Goal: Task Accomplishment & Management: Manage account settings

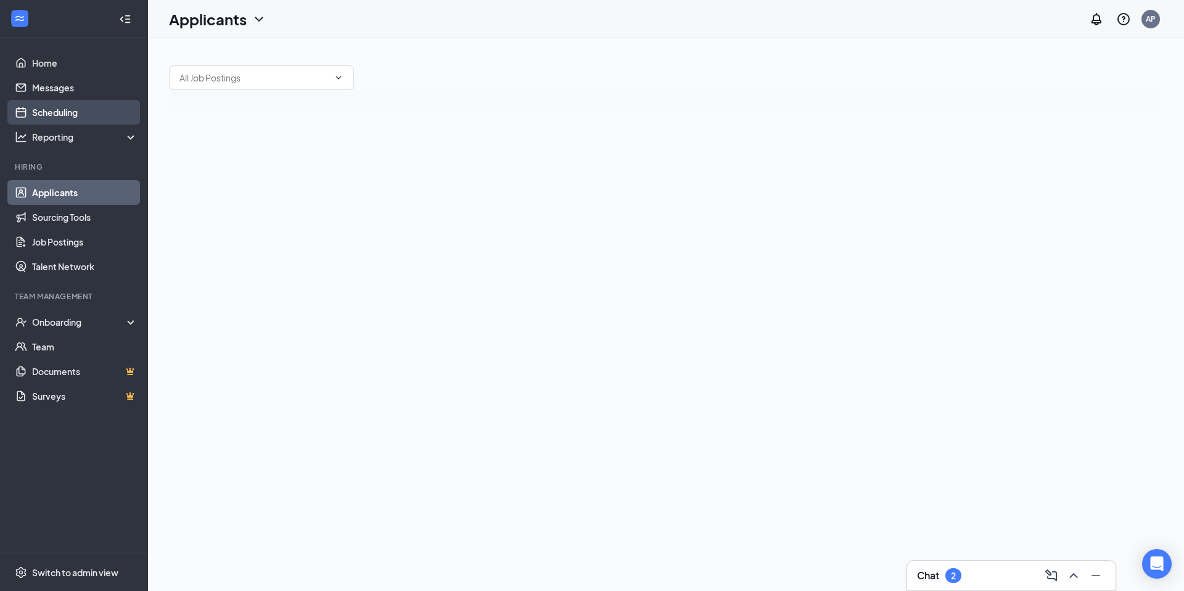
click at [55, 116] on link "Scheduling" at bounding box center [84, 112] width 105 height 25
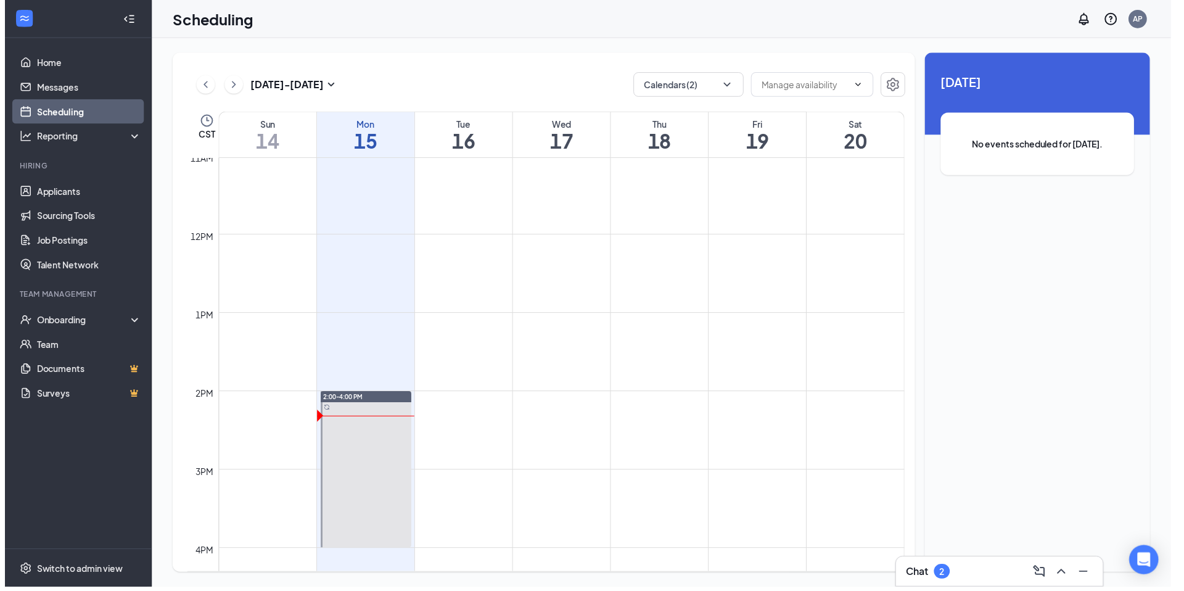
scroll to position [200, 0]
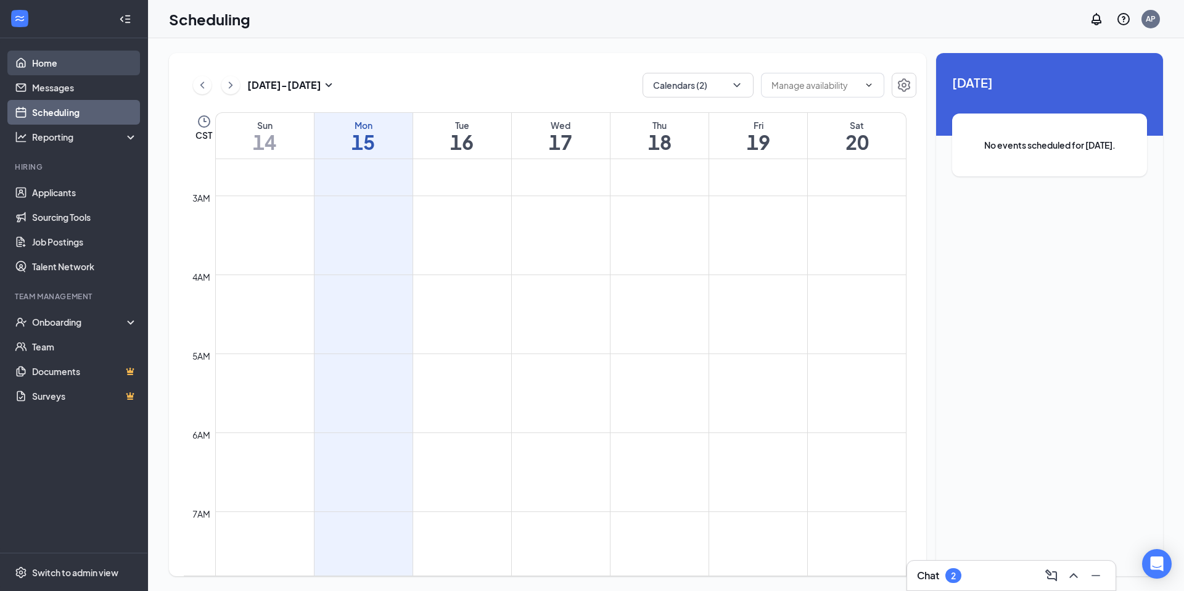
click at [94, 67] on link "Home" at bounding box center [84, 63] width 105 height 25
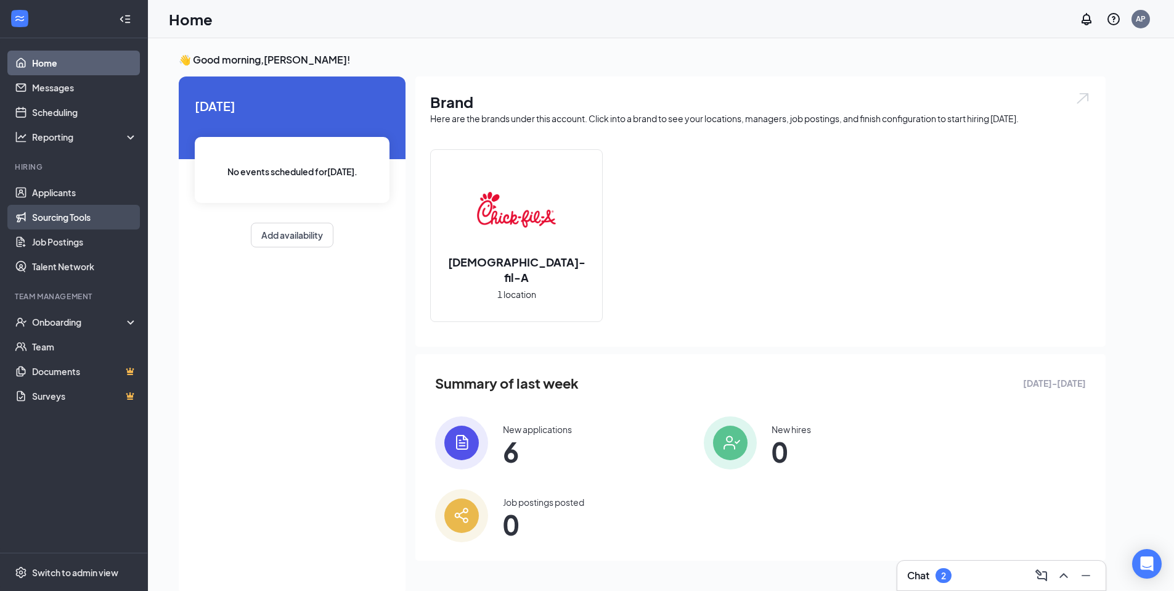
click at [97, 218] on link "Sourcing Tools" at bounding box center [84, 217] width 105 height 25
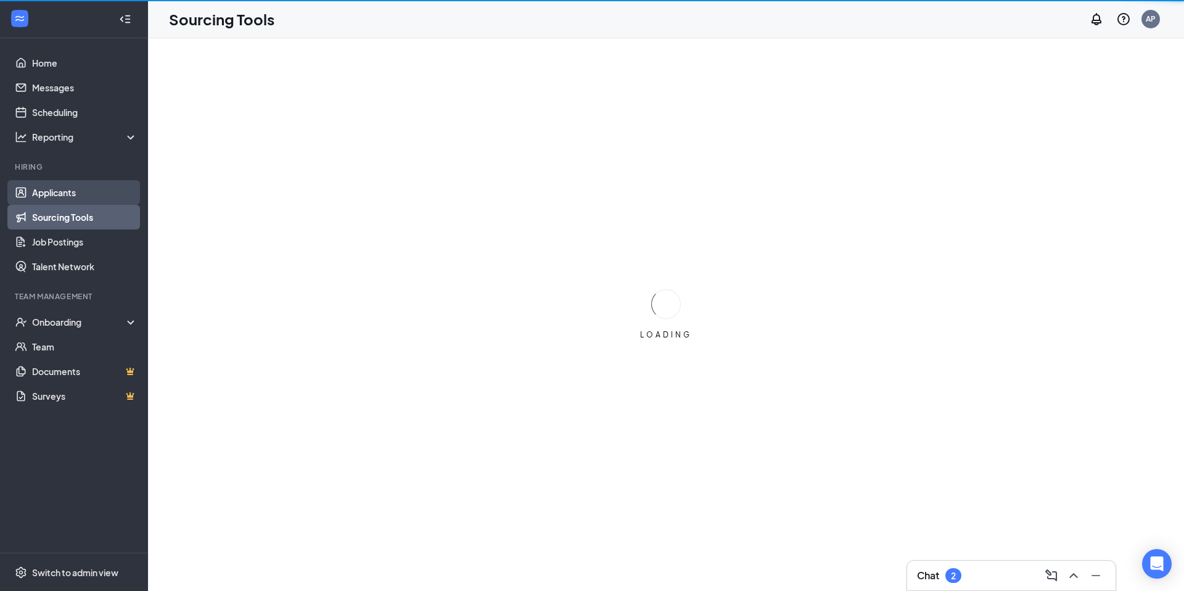
click at [95, 192] on link "Applicants" at bounding box center [84, 192] width 105 height 25
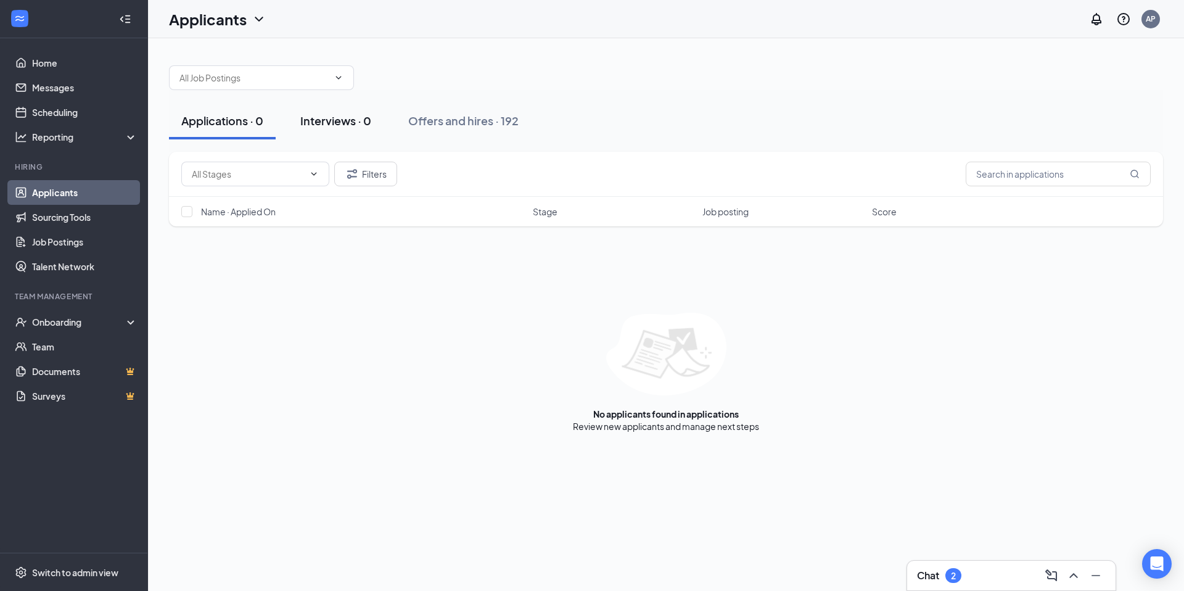
click at [311, 133] on button "Interviews · 0" at bounding box center [336, 120] width 96 height 37
click at [324, 174] on span at bounding box center [255, 174] width 148 height 25
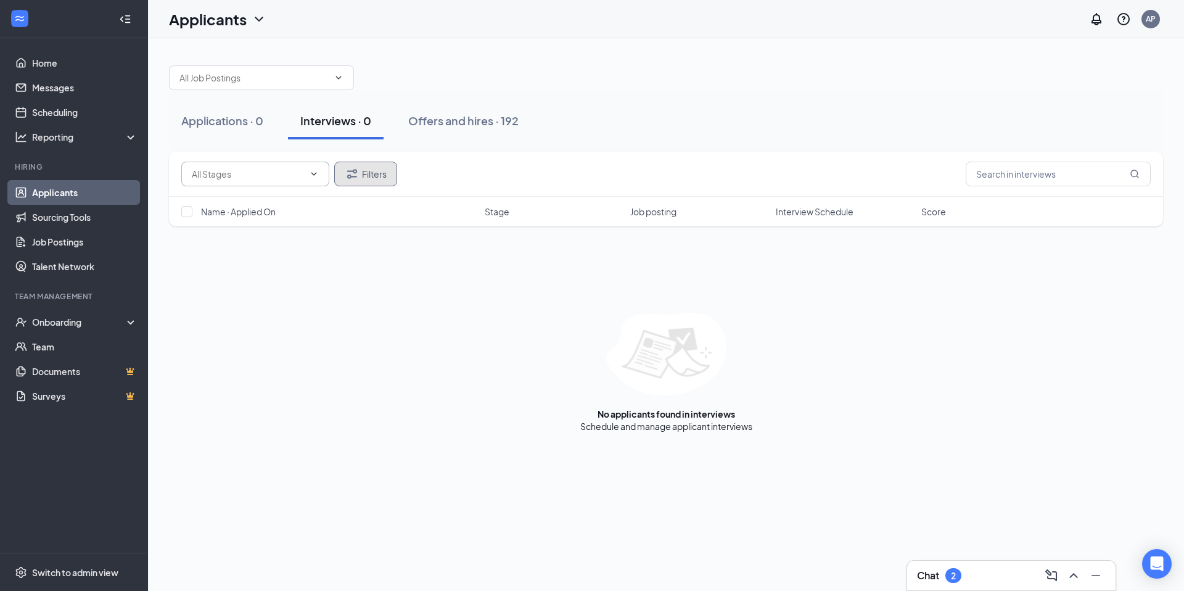
click at [359, 168] on button "Filters" at bounding box center [365, 174] width 63 height 25
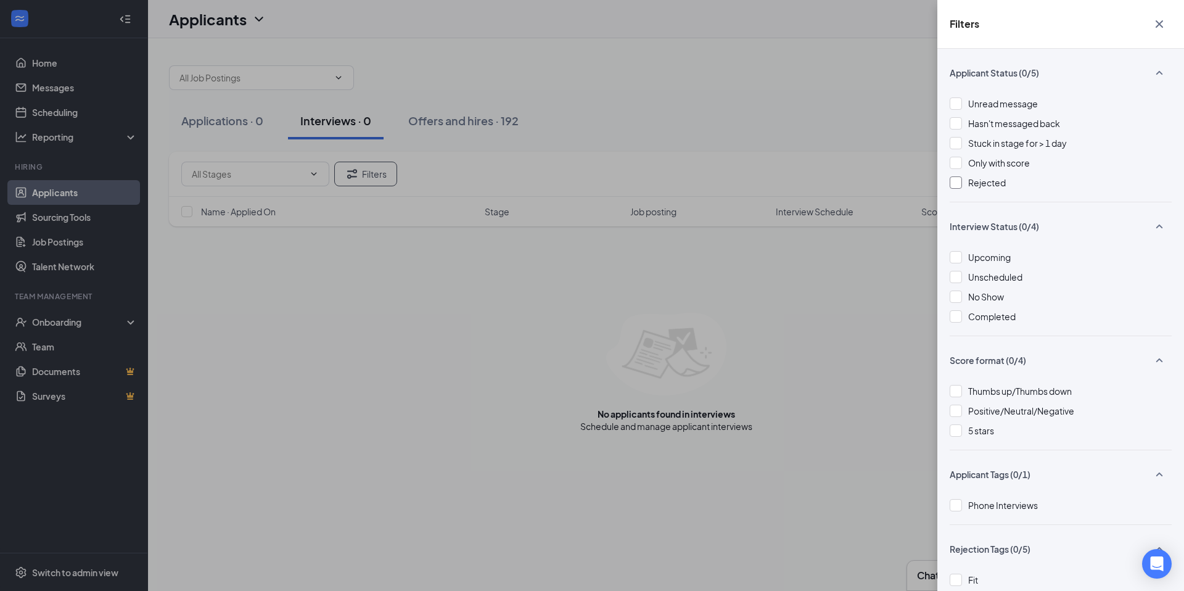
click at [956, 178] on div at bounding box center [955, 182] width 12 height 12
click at [787, 321] on div "Filters Applicant Status (1/5) Unread message Hasn't messaged back Stuck in sta…" at bounding box center [592, 295] width 1184 height 591
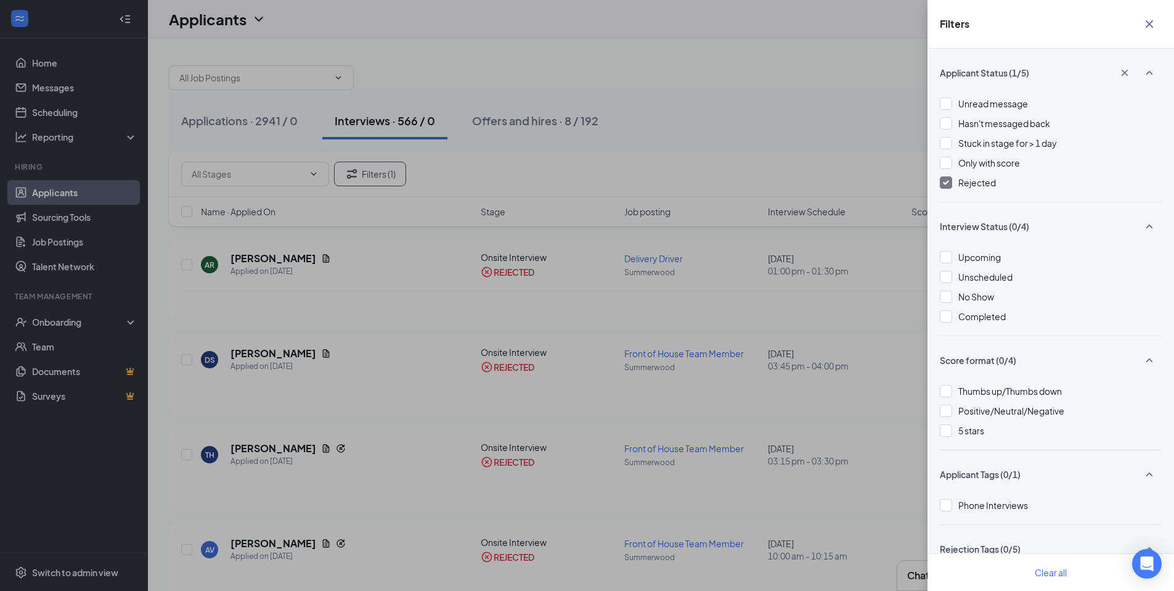
click at [880, 226] on div "Filters Applicant Status (1/5) Unread message Hasn't messaged back Stuck in sta…" at bounding box center [587, 295] width 1174 height 591
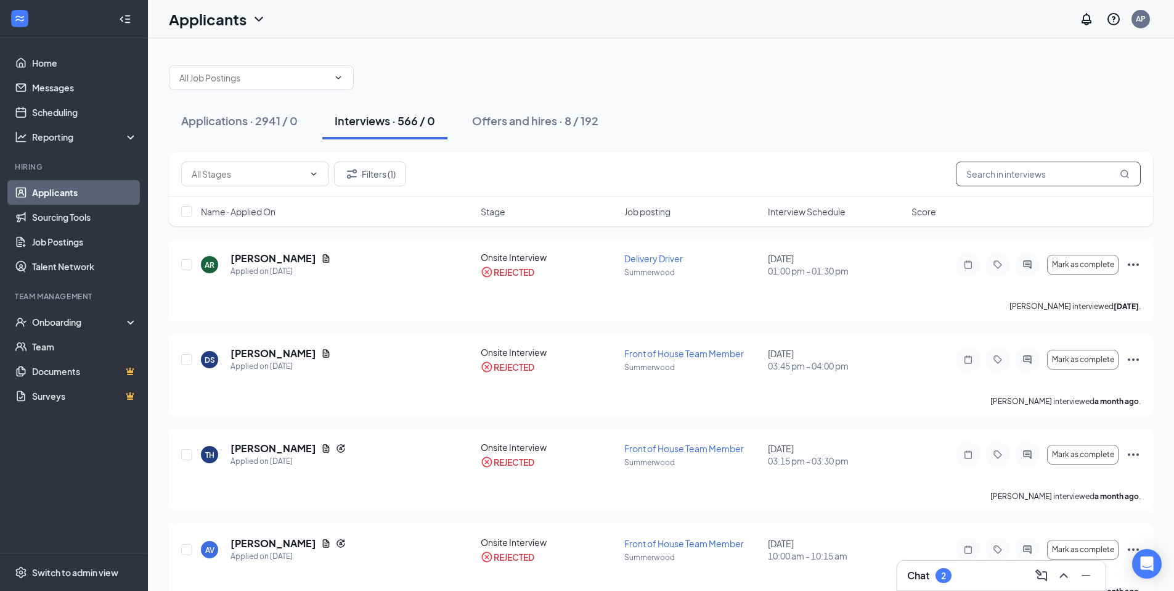
click at [1010, 174] on input "text" at bounding box center [1048, 174] width 185 height 25
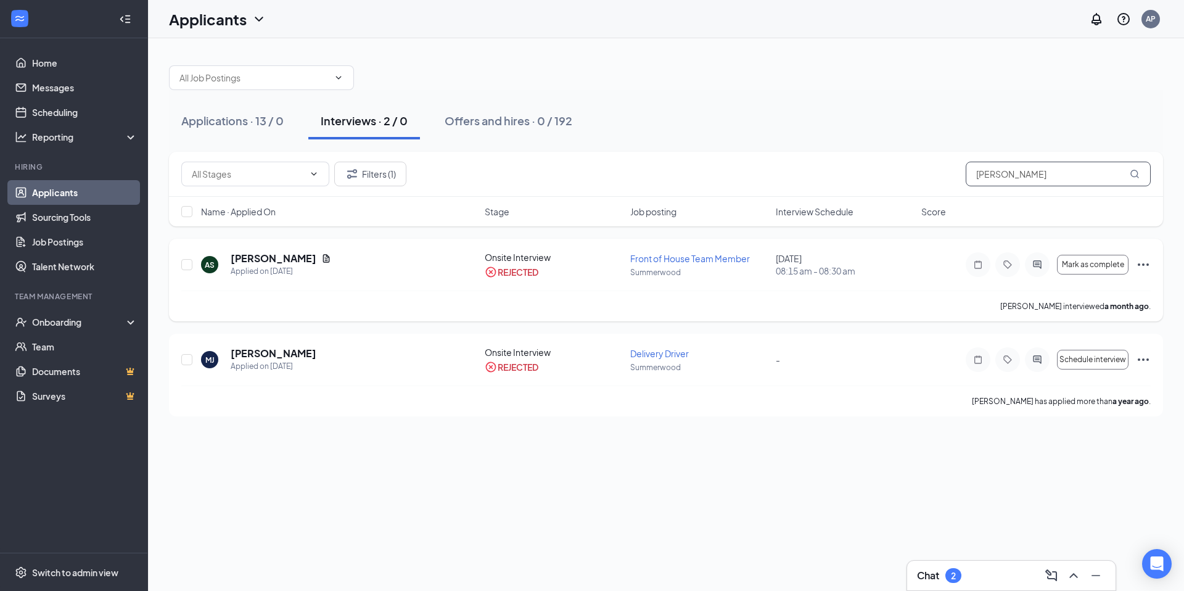
type input "[PERSON_NAME]"
click at [236, 253] on h5 "[PERSON_NAME]" at bounding box center [274, 259] width 86 height 14
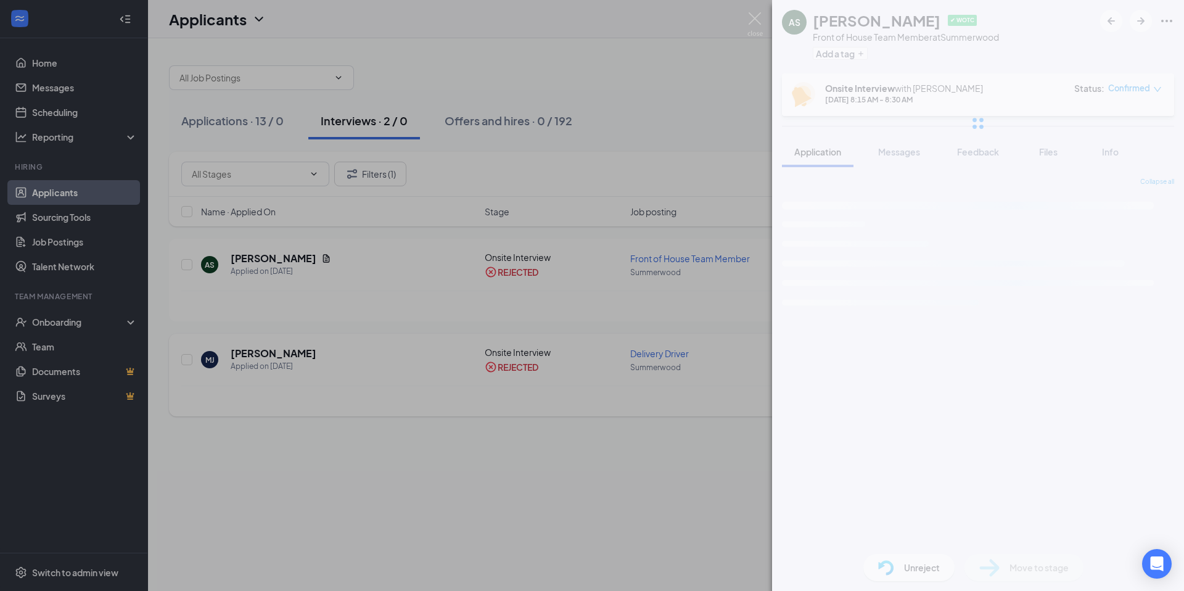
click at [601, 395] on div "AS [PERSON_NAME] ✔ WOTC Front of House Team Member at [GEOGRAPHIC_DATA] Add a t…" at bounding box center [592, 295] width 1184 height 591
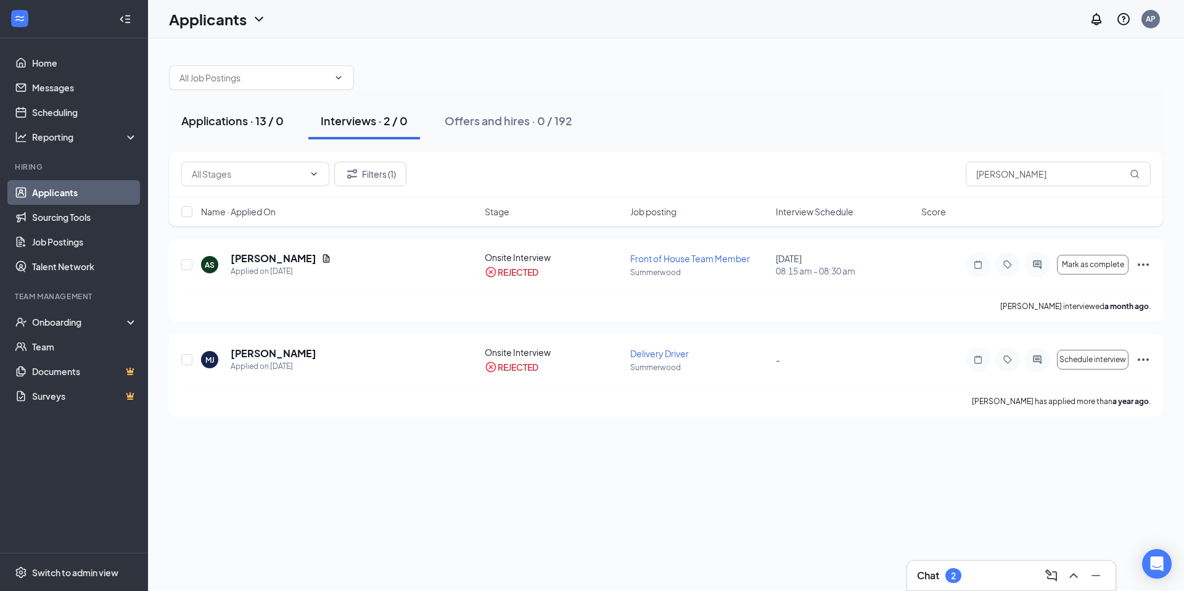
click at [273, 112] on button "Applications · 13 / 0" at bounding box center [232, 120] width 127 height 37
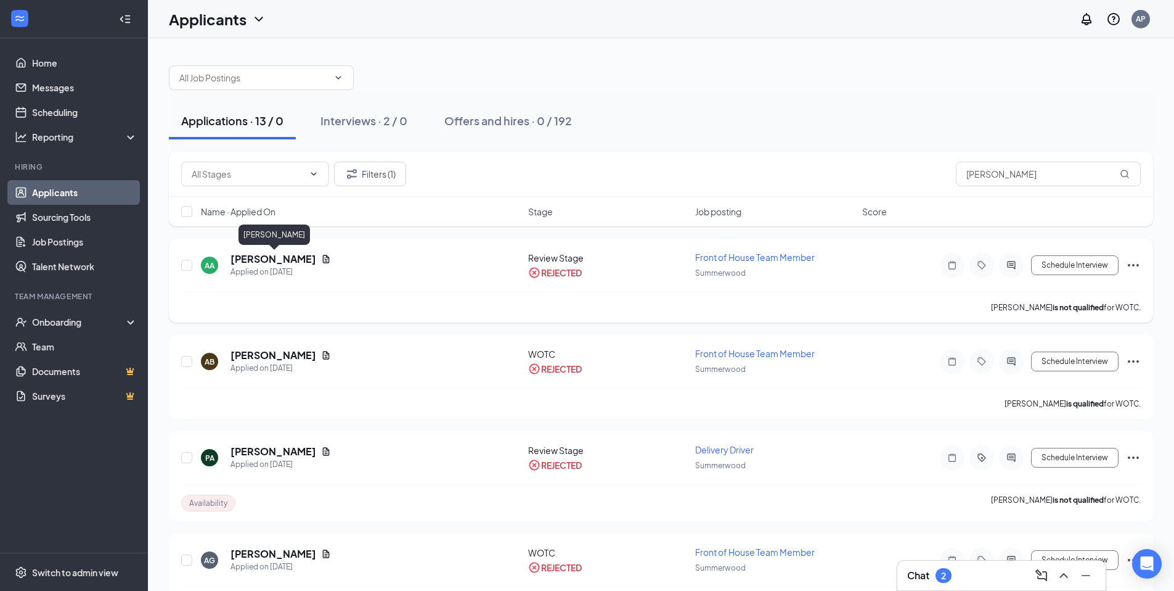
click at [302, 255] on h5 "[PERSON_NAME]" at bounding box center [274, 259] width 86 height 14
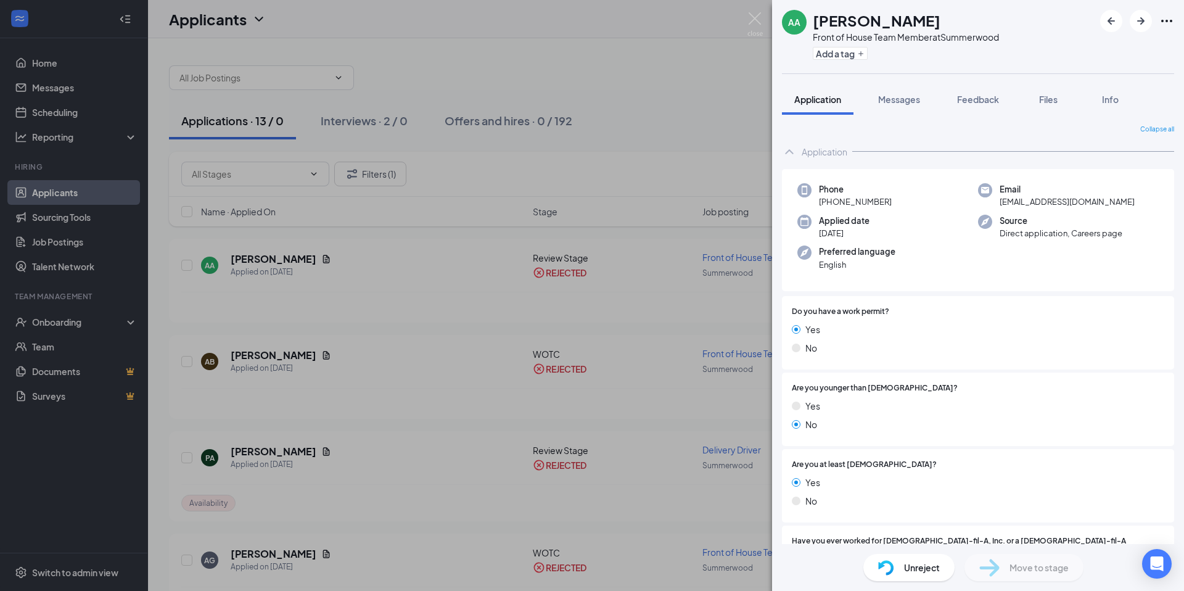
click at [926, 563] on span "Unreject" at bounding box center [922, 567] width 36 height 14
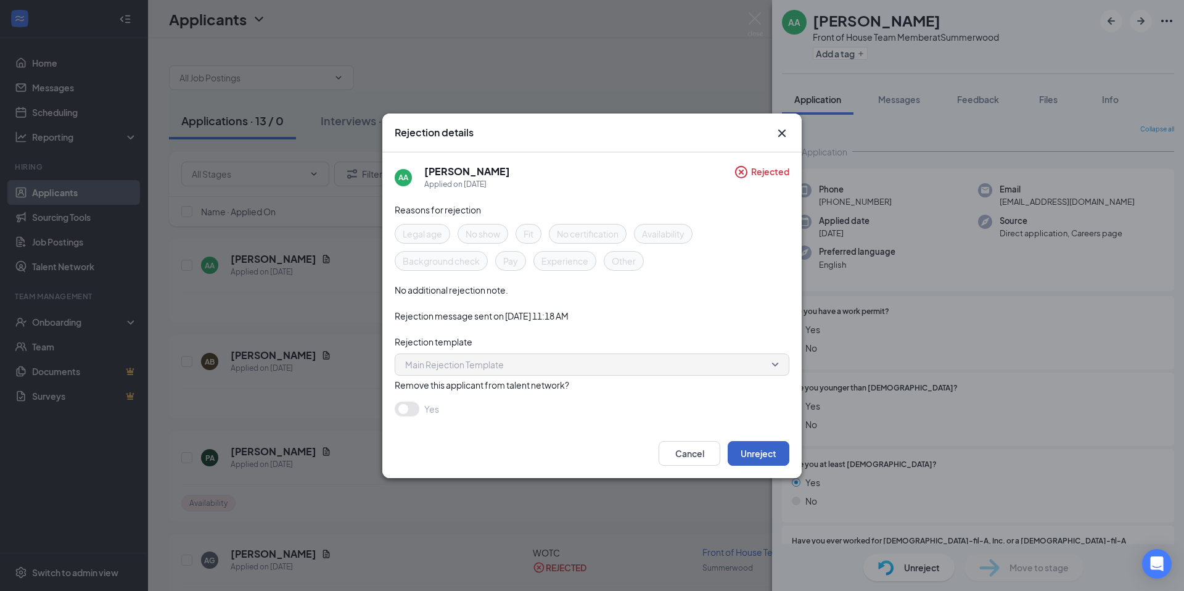
click at [750, 452] on button "Unreject" at bounding box center [759, 453] width 62 height 25
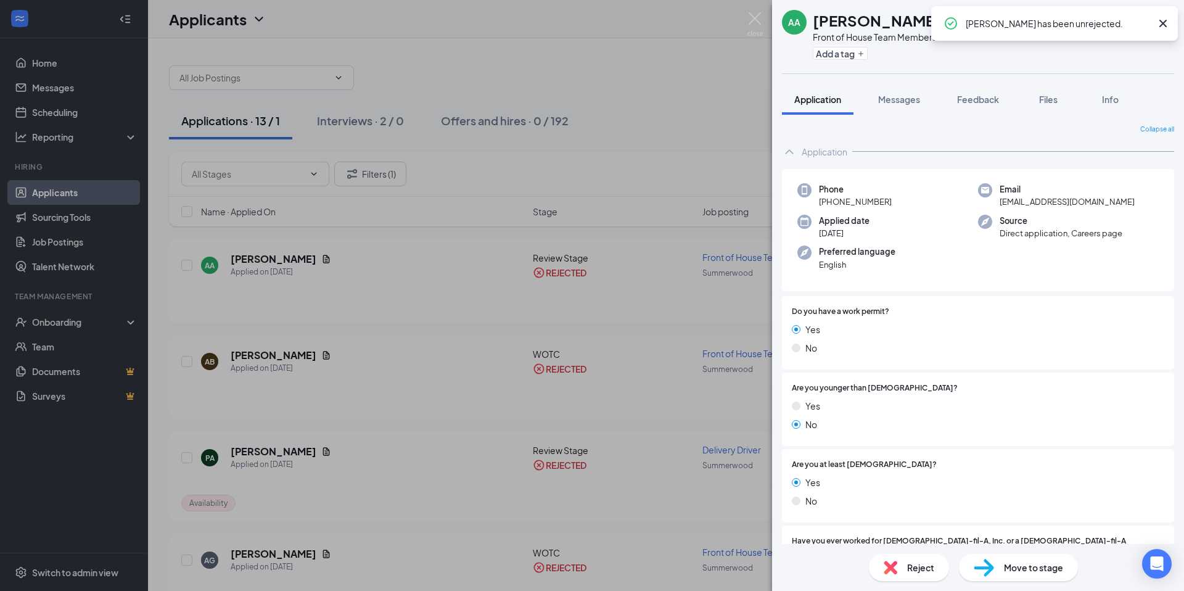
click at [623, 247] on div "AA [PERSON_NAME] Front of House Team Member at [GEOGRAPHIC_DATA] Add a tag Appl…" at bounding box center [592, 295] width 1184 height 591
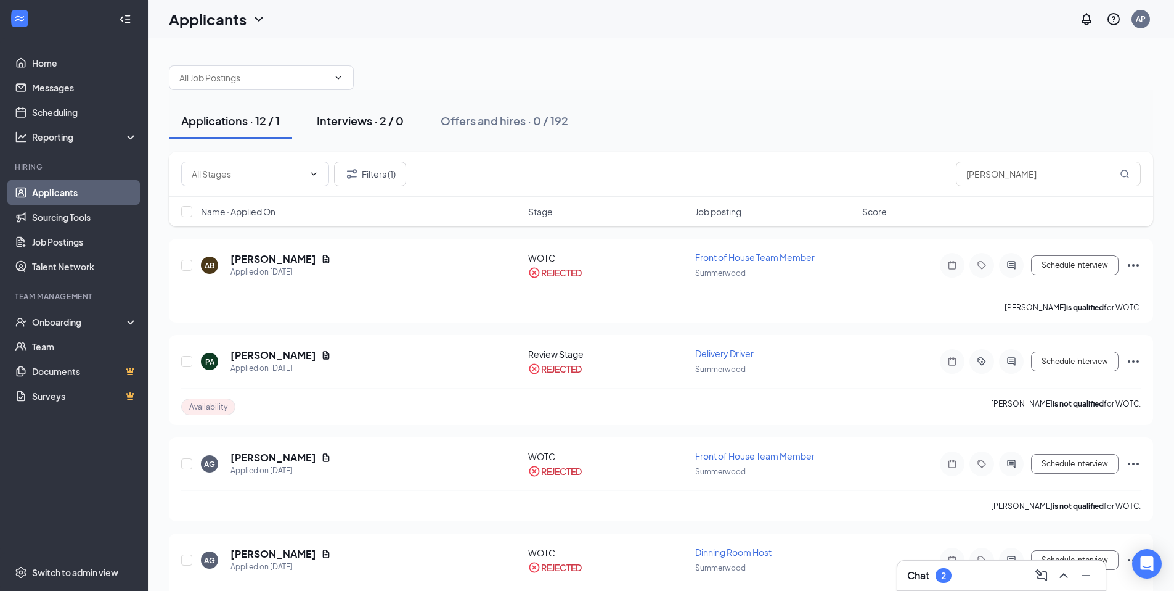
click at [380, 125] on div "Interviews · 2 / 0" at bounding box center [360, 120] width 87 height 15
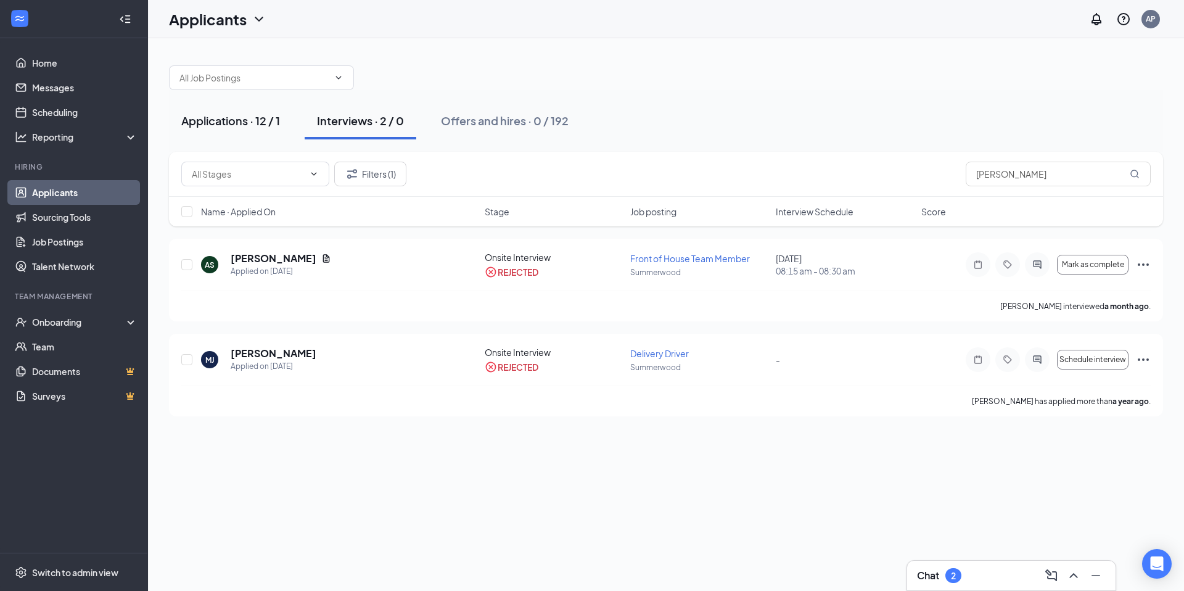
click at [242, 131] on button "Applications · 12 / 1" at bounding box center [230, 120] width 123 height 37
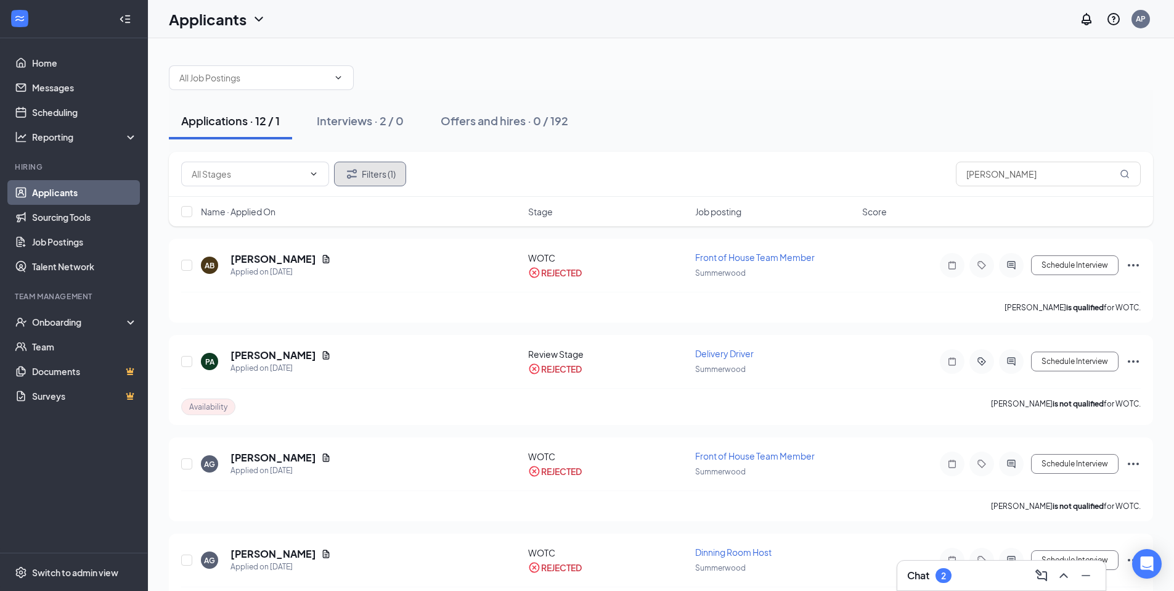
click at [382, 181] on button "Filters (1)" at bounding box center [370, 174] width 72 height 25
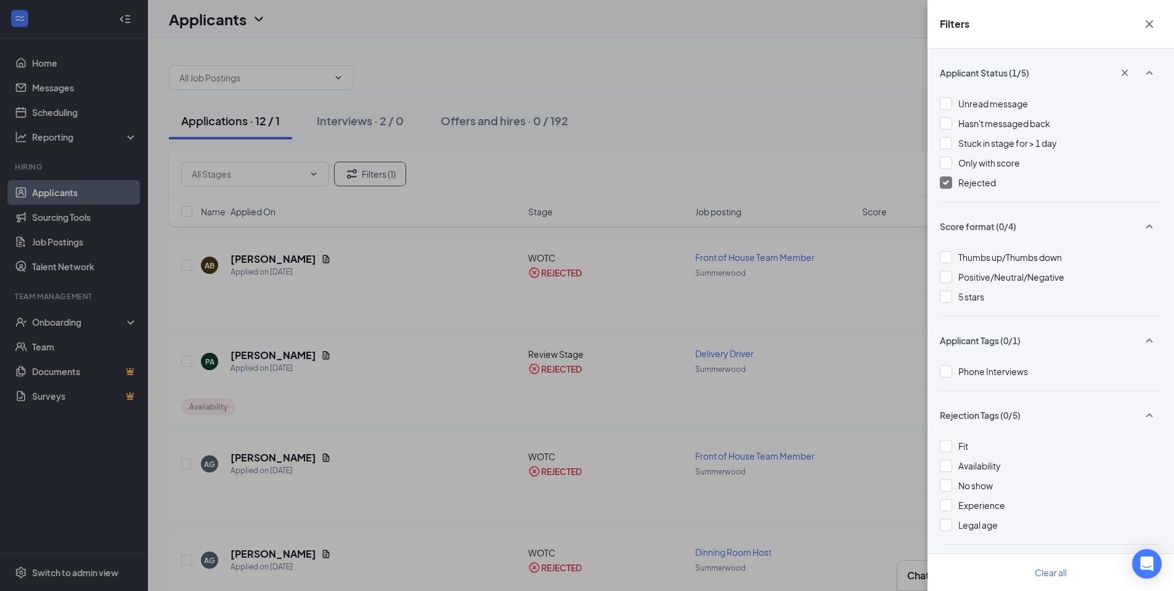
click at [980, 188] on div "Rejected" at bounding box center [978, 183] width 38 height 14
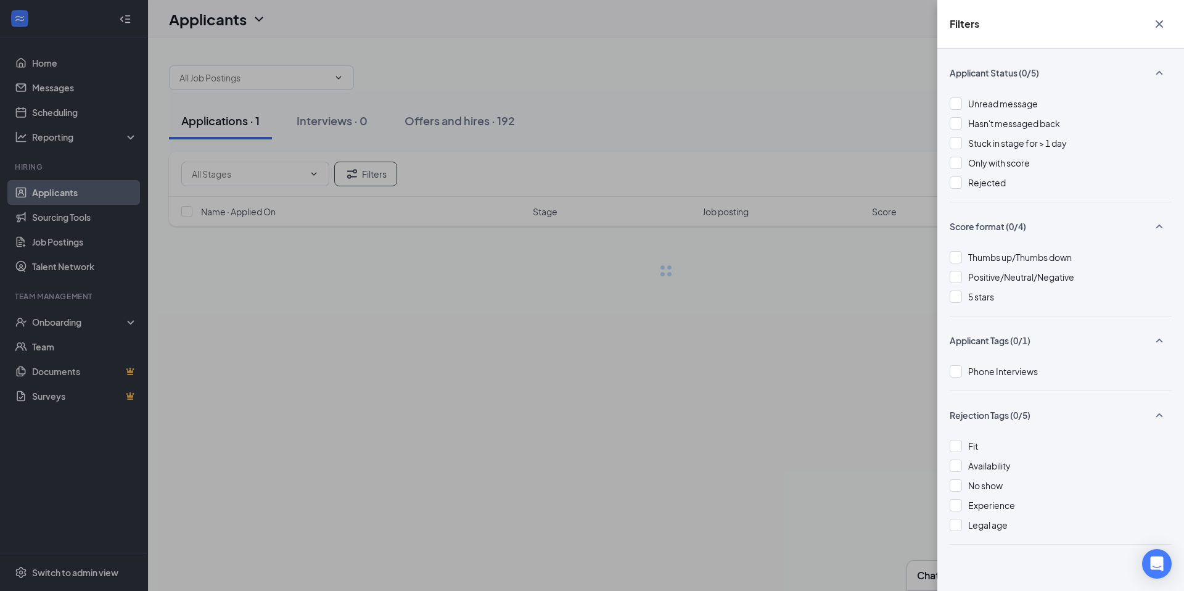
click at [859, 465] on div "Filters Applicant Status (0/5) Unread message Hasn't messaged back Stuck in sta…" at bounding box center [592, 295] width 1184 height 591
click at [404, 306] on div "Filters Applicant Status (0/5) Unread message Hasn't messaged back Stuck in sta…" at bounding box center [592, 295] width 1184 height 591
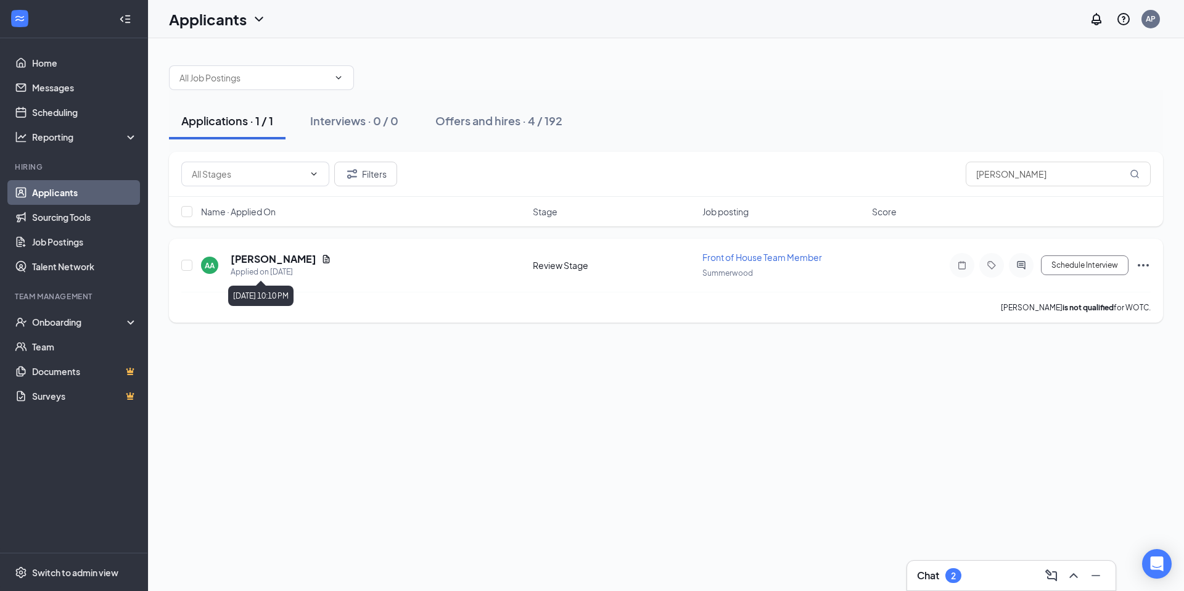
click at [261, 261] on h5 "[PERSON_NAME]" at bounding box center [274, 259] width 86 height 14
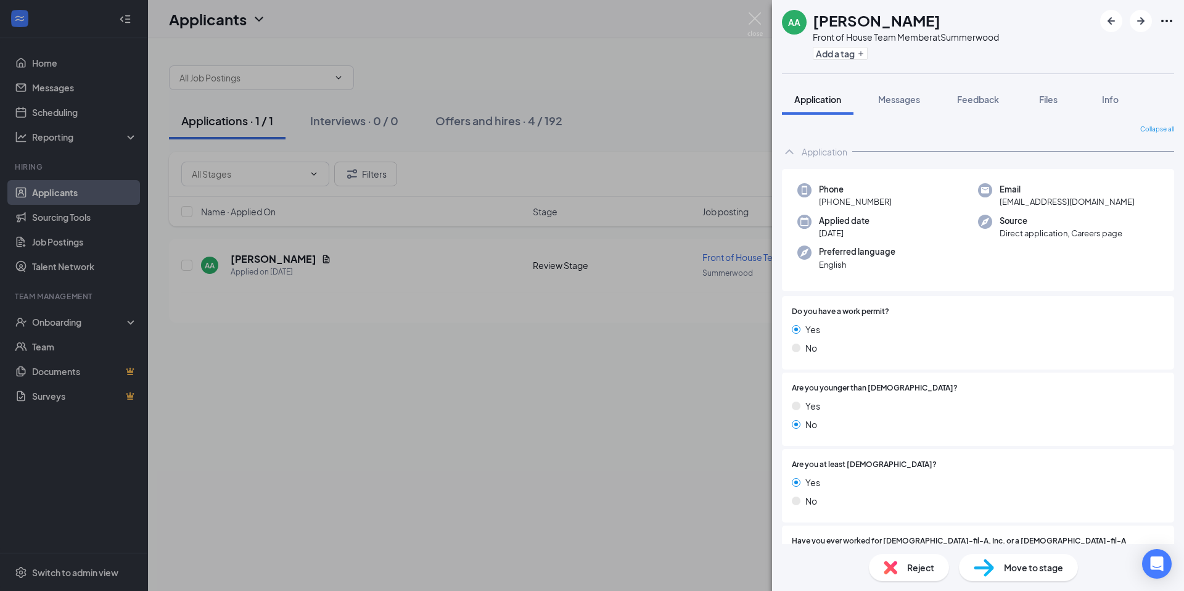
click at [993, 575] on div "Move to stage" at bounding box center [1018, 567] width 119 height 27
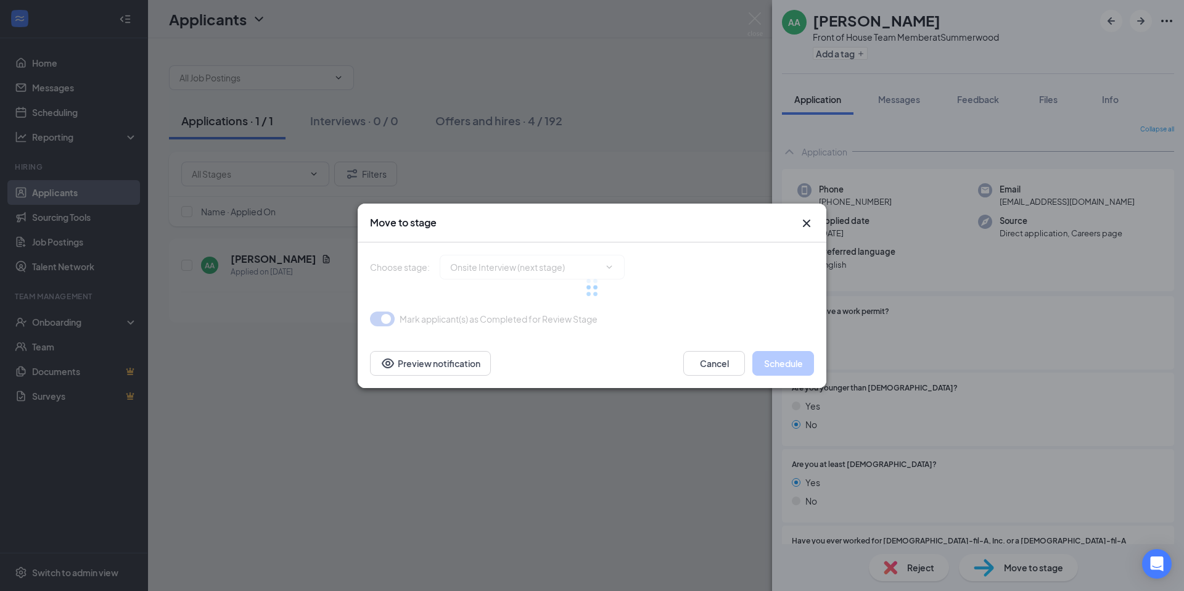
type input "Onsite Interview (next stage)"
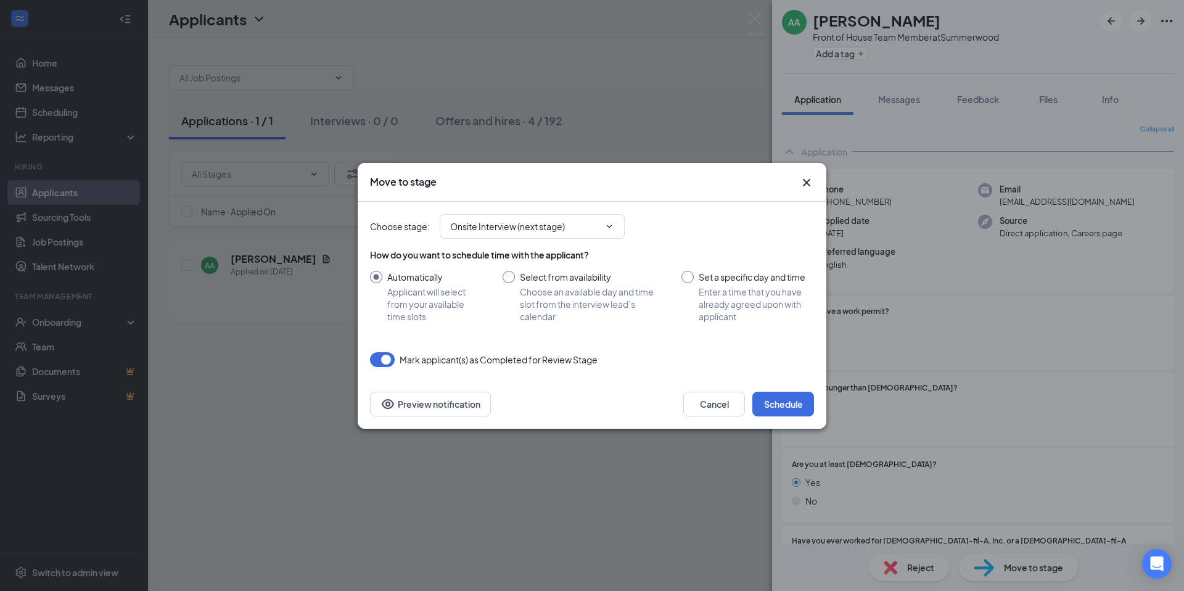
click at [715, 294] on input "Set a specific day and time Enter a time that you have already agreed upon with…" at bounding box center [747, 297] width 133 height 52
radio input "true"
radio input "false"
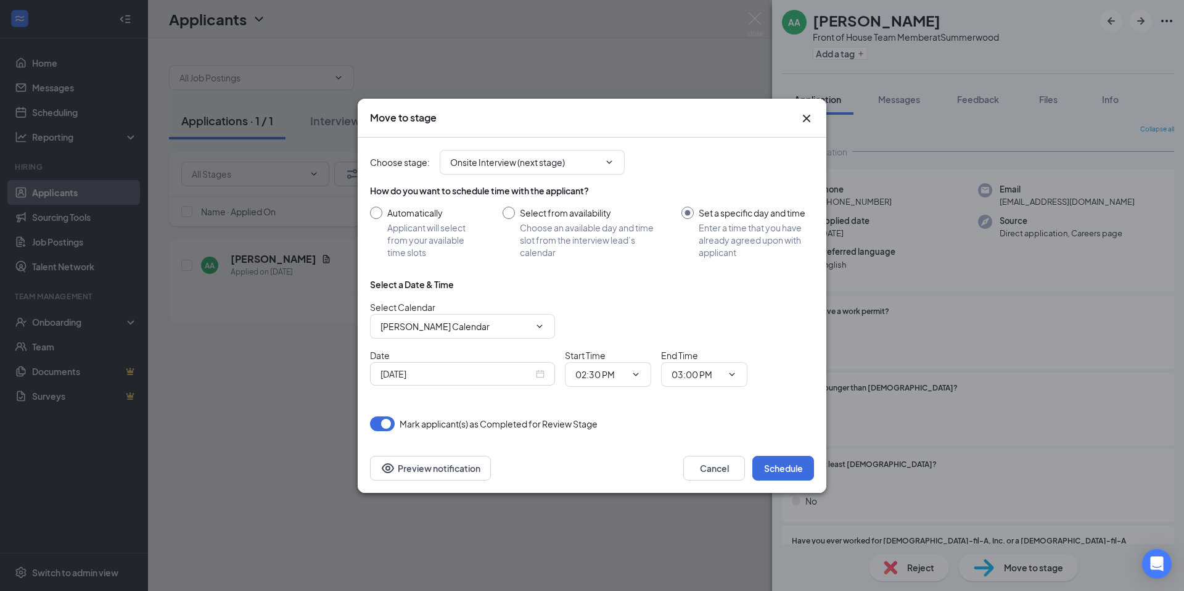
click at [526, 371] on input "[DATE]" at bounding box center [456, 374] width 153 height 14
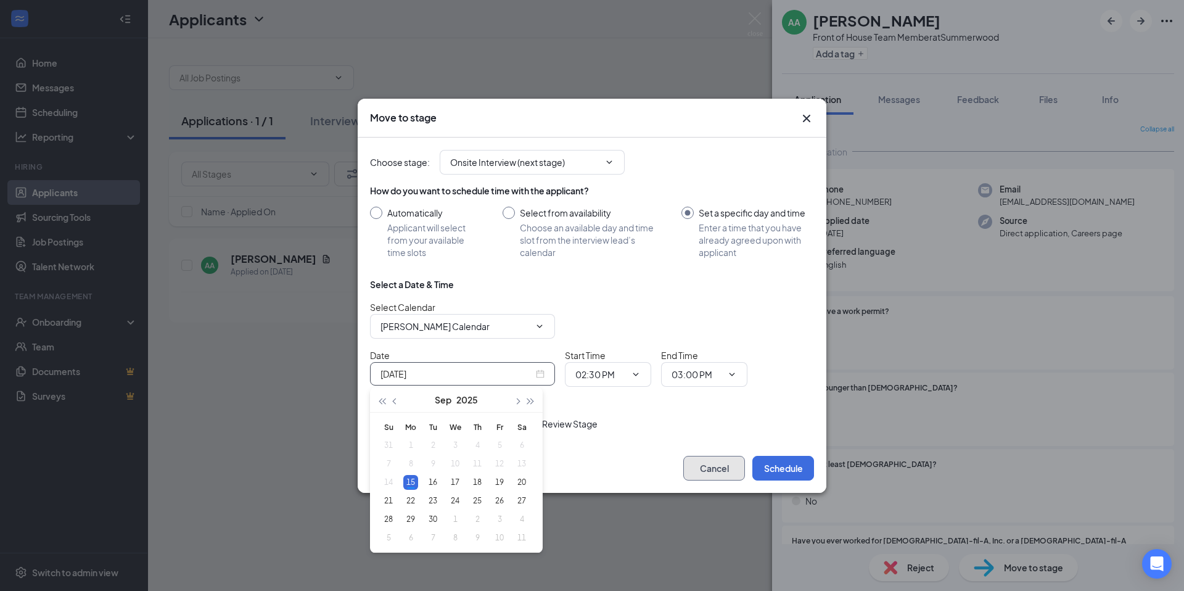
click at [714, 461] on button "Cancel" at bounding box center [714, 468] width 62 height 25
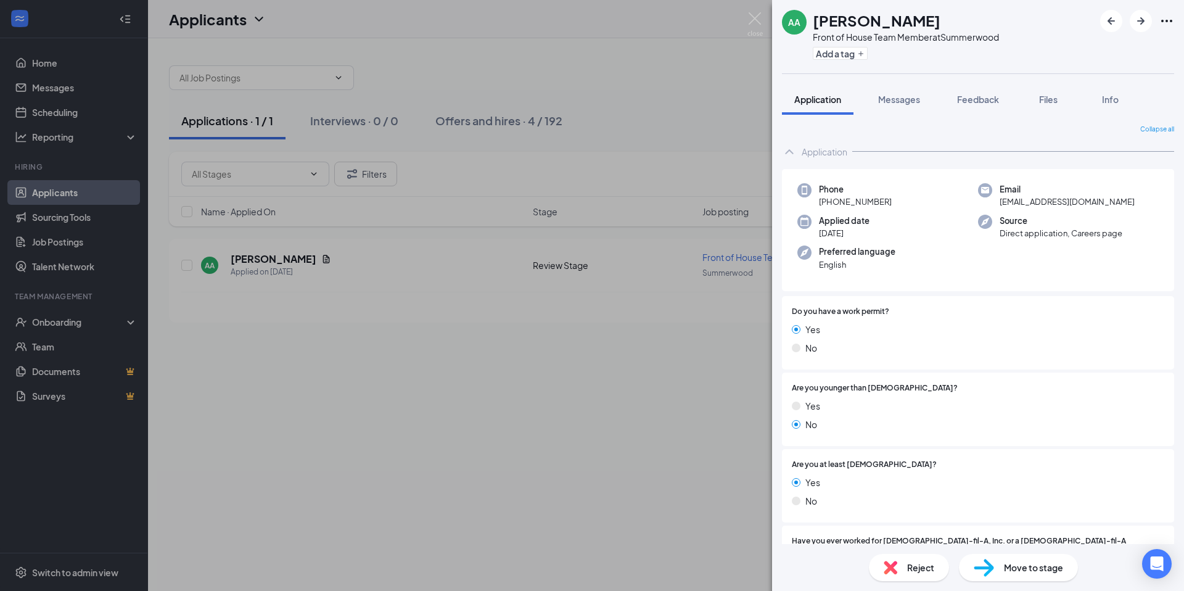
drag, startPoint x: 690, startPoint y: 253, endPoint x: 688, endPoint y: 234, distance: 18.6
click at [689, 253] on div "AA [PERSON_NAME] Front of House Team Member at [GEOGRAPHIC_DATA] Add a tag Appl…" at bounding box center [592, 295] width 1184 height 591
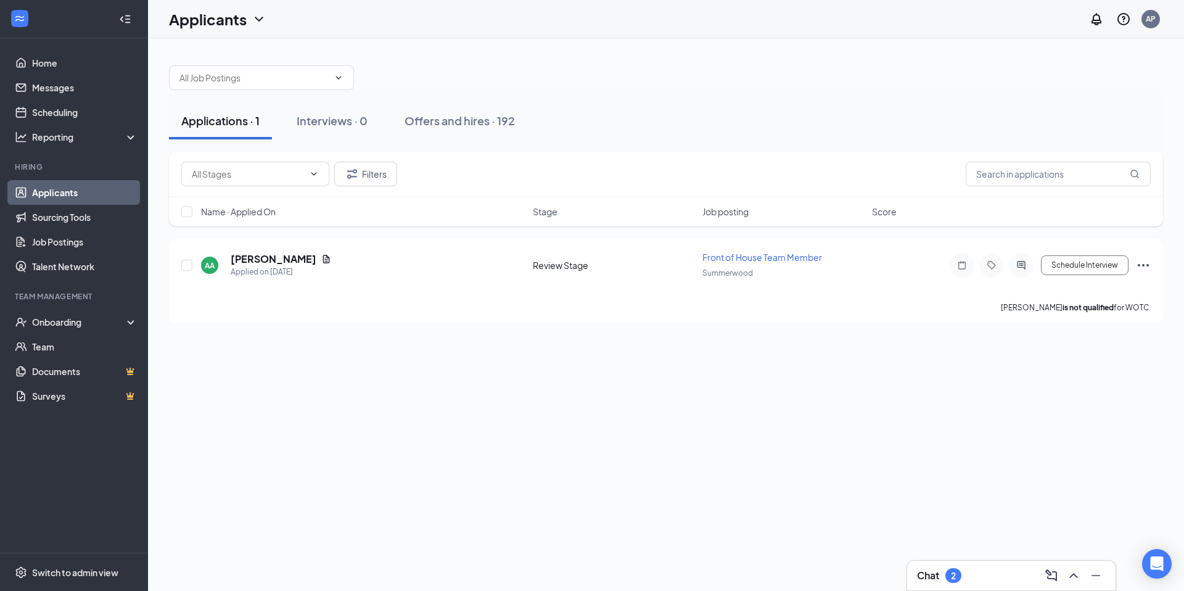
click at [1073, 568] on button at bounding box center [1074, 575] width 20 height 20
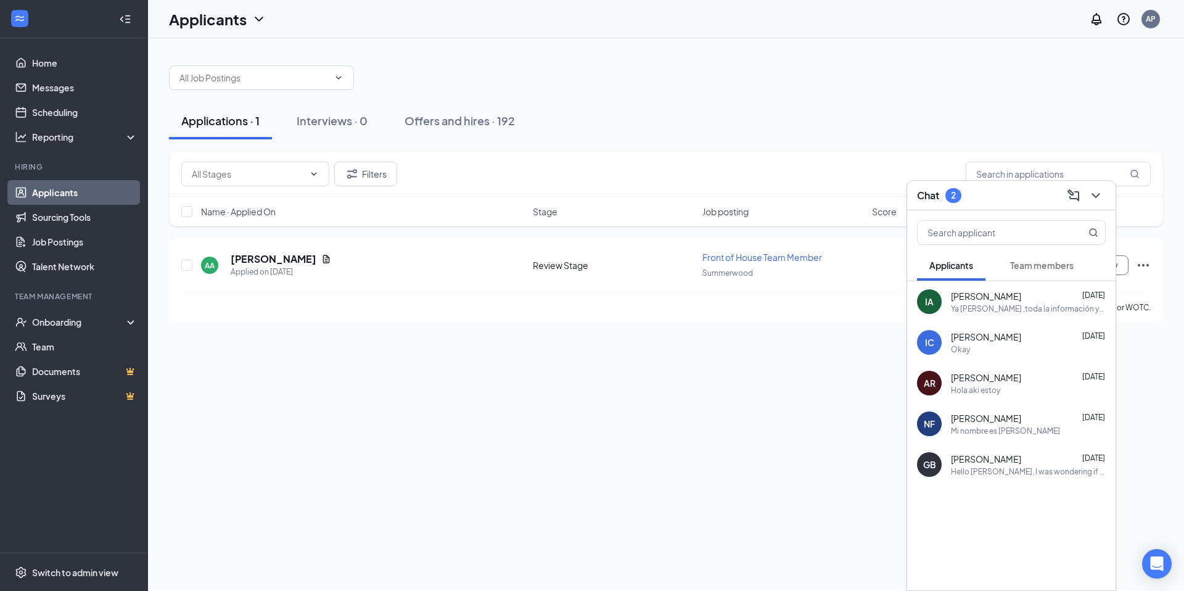
click at [1054, 260] on span "Team members" at bounding box center [1042, 265] width 64 height 11
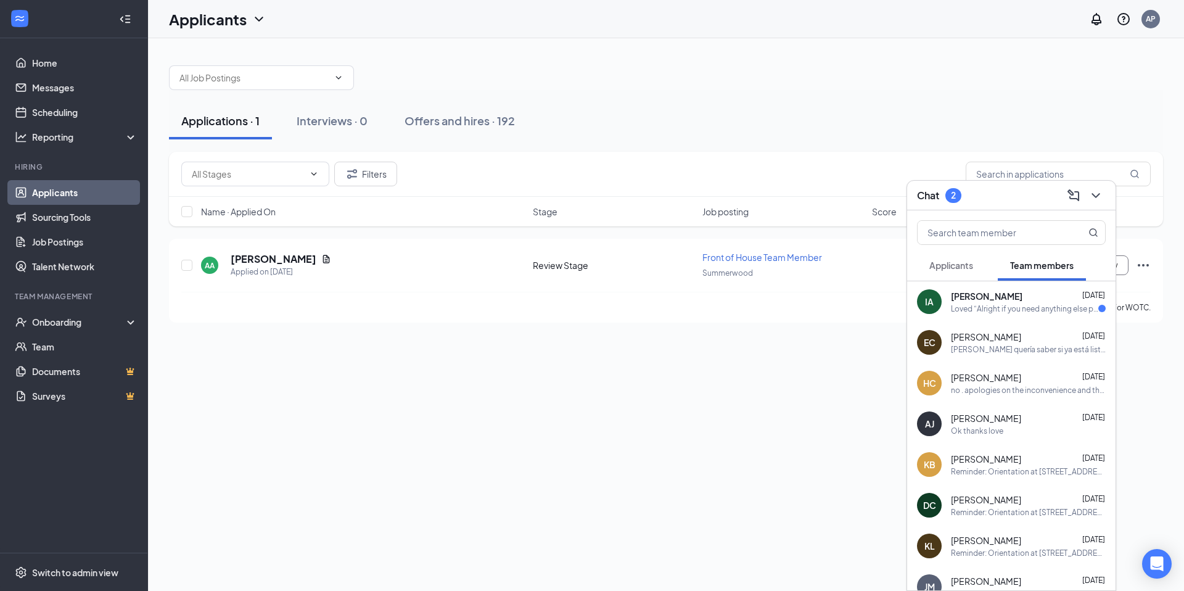
click at [996, 293] on span "Illiana Almendarez" at bounding box center [987, 296] width 72 height 12
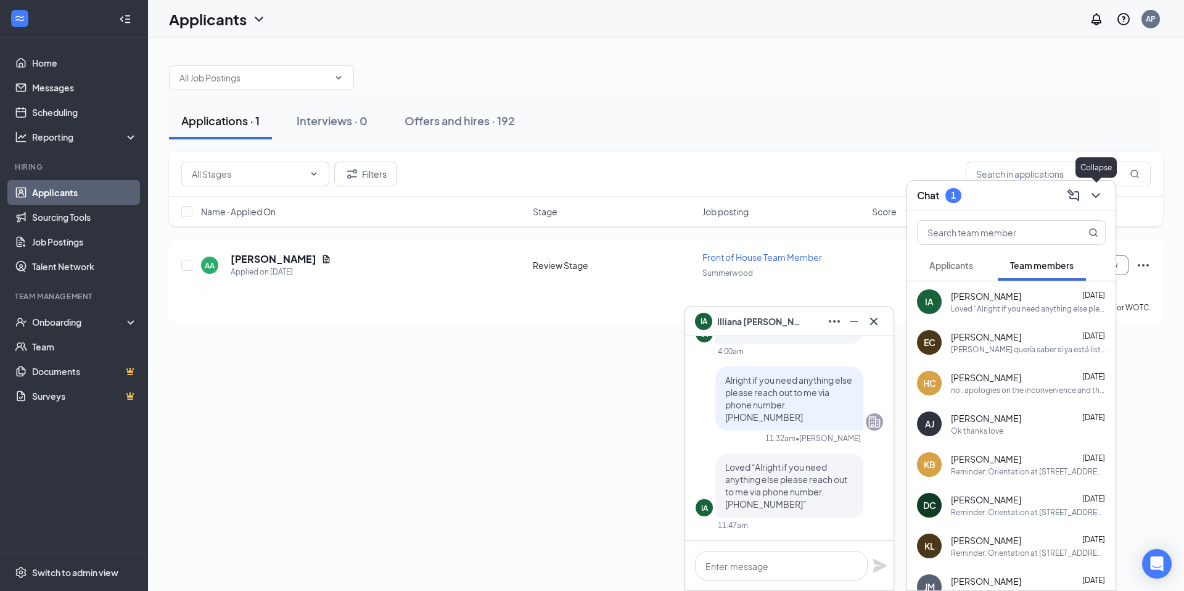
click at [1093, 196] on icon "ChevronDown" at bounding box center [1095, 195] width 15 height 15
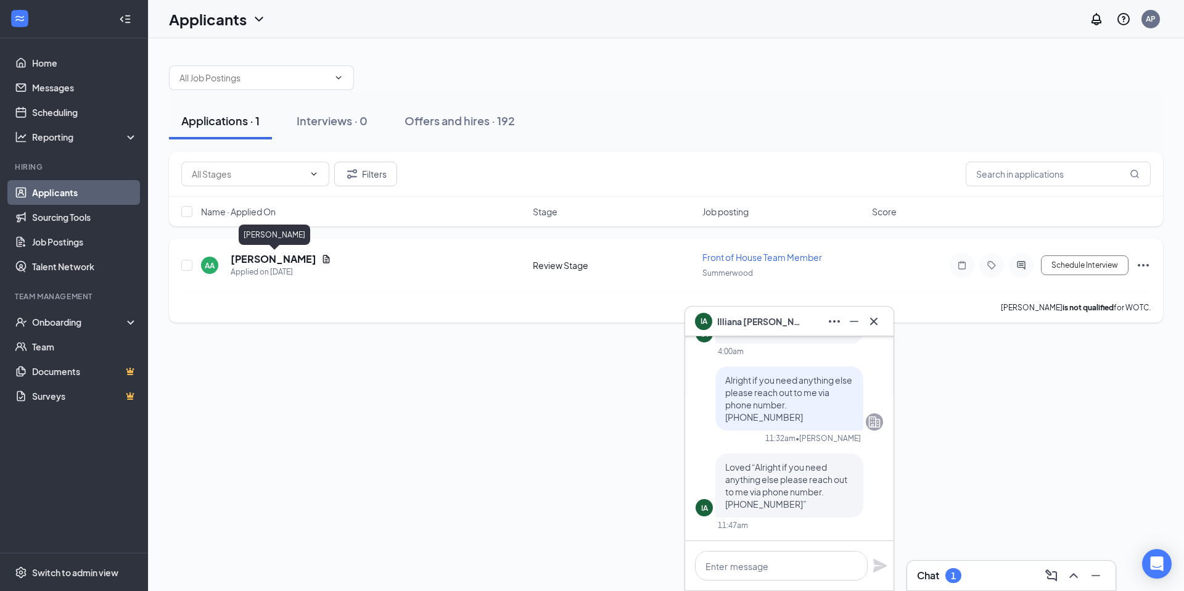
click at [273, 255] on h5 "[PERSON_NAME]" at bounding box center [274, 259] width 86 height 14
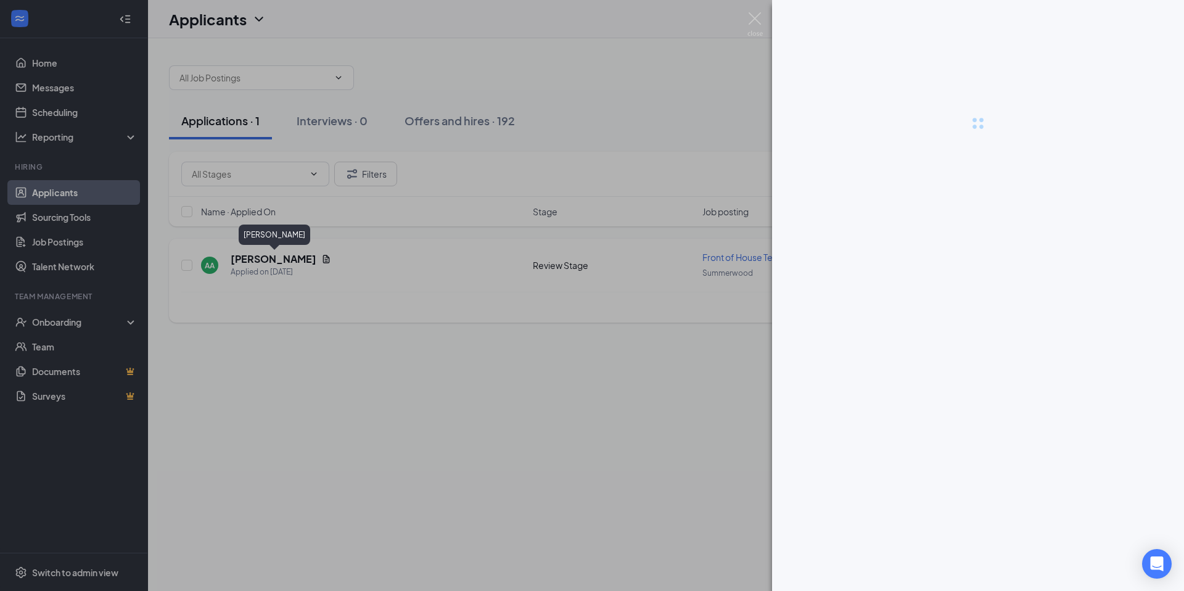
click at [273, 255] on div at bounding box center [592, 295] width 1184 height 591
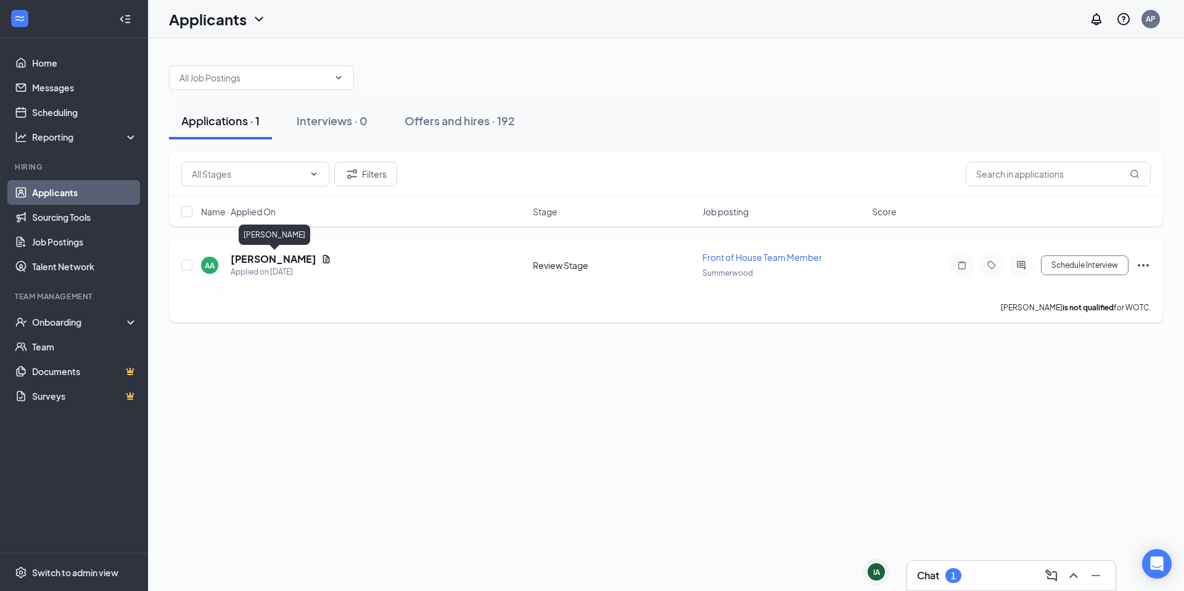
click at [268, 257] on h5 "[PERSON_NAME]" at bounding box center [274, 259] width 86 height 14
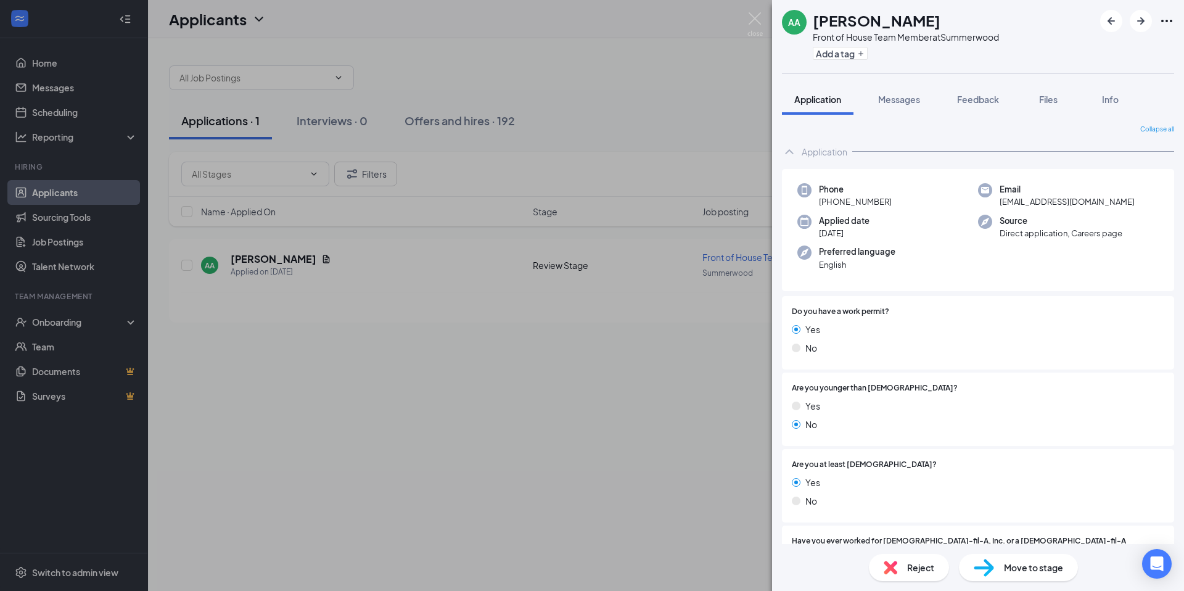
click at [993, 551] on div "Reject Move to stage" at bounding box center [978, 567] width 412 height 47
click at [992, 554] on div "Move to stage" at bounding box center [1018, 567] width 119 height 27
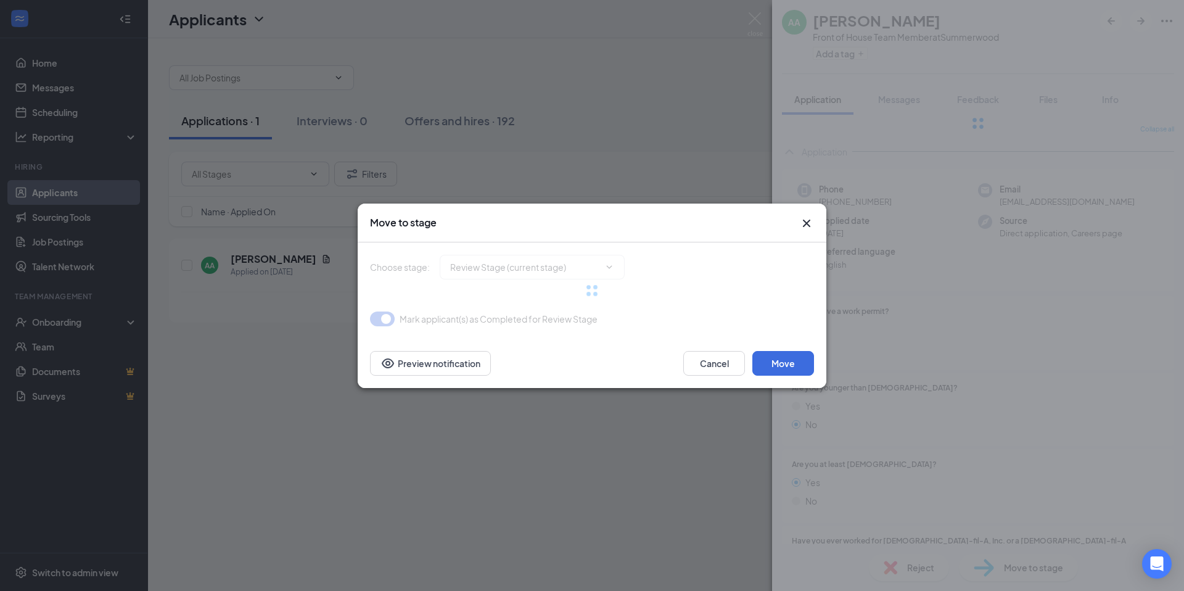
type input "Onsite Interview (next stage)"
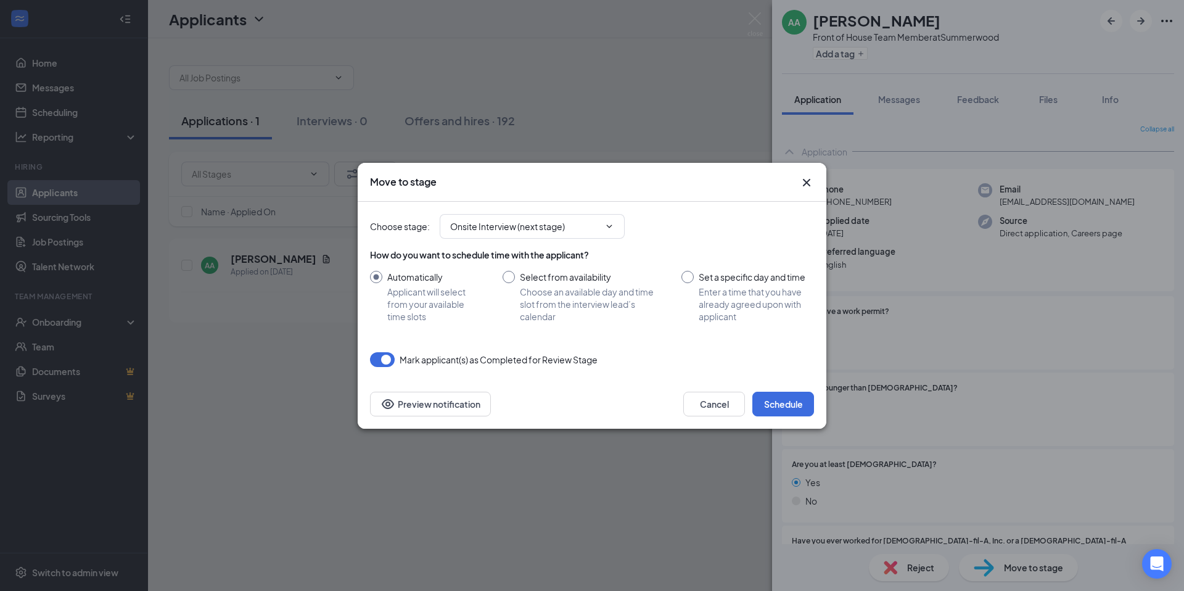
click at [731, 284] on input "Set a specific day and time Enter a time that you have already agreed upon with…" at bounding box center [747, 297] width 133 height 52
radio input "true"
radio input "false"
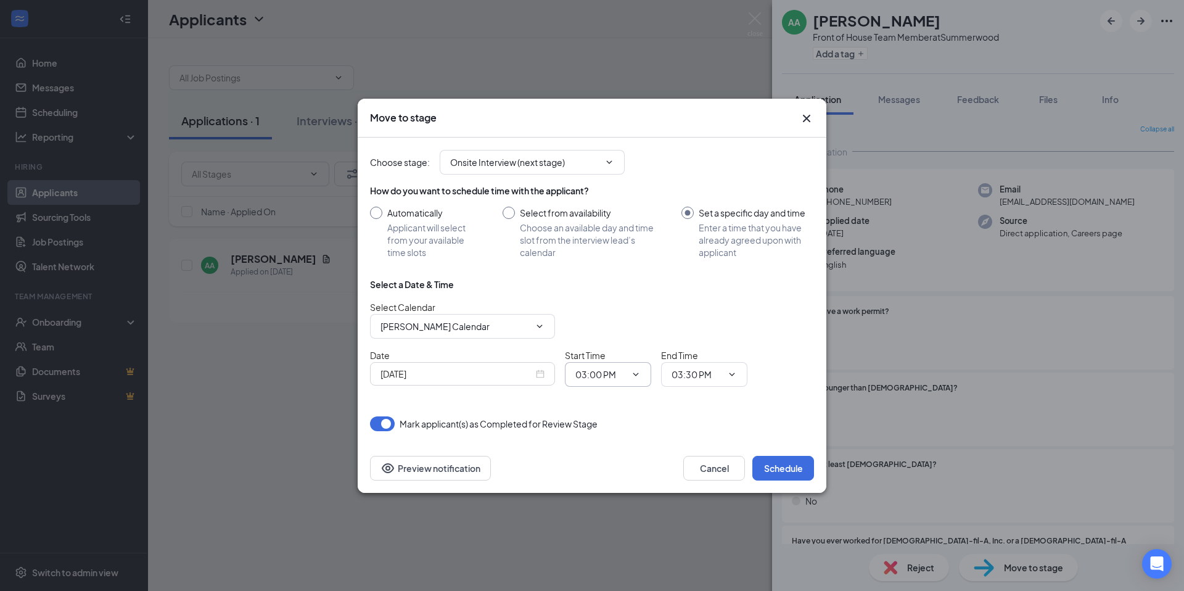
click at [619, 371] on input "03:00 PM" at bounding box center [600, 374] width 51 height 14
click at [629, 196] on div "05:30 PM" at bounding box center [618, 185] width 86 height 28
type input "05:30 PM"
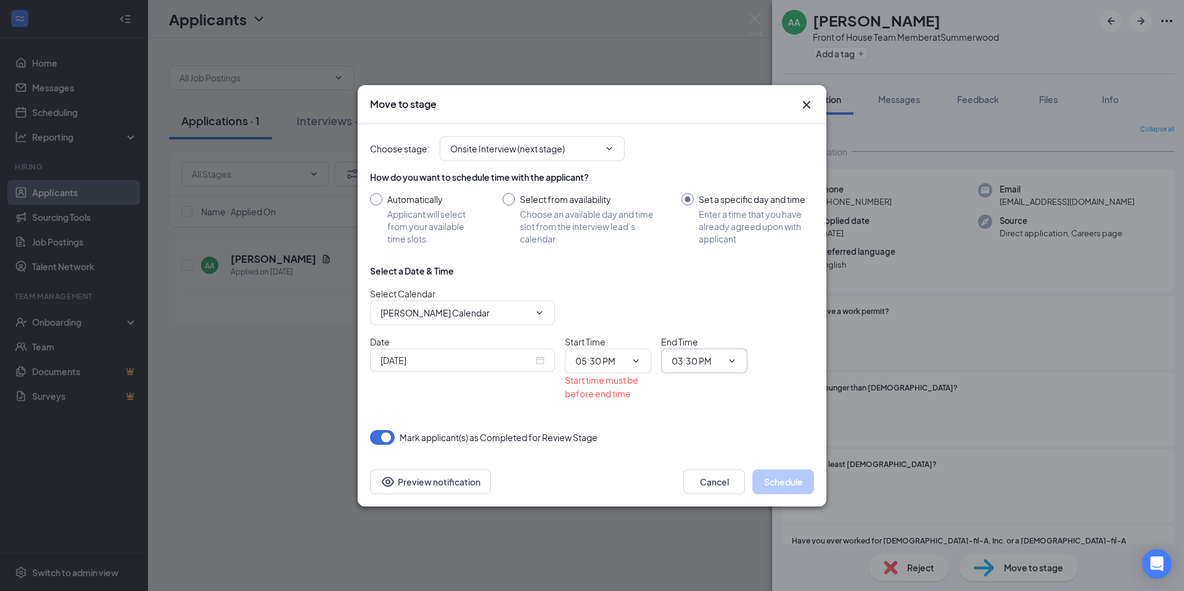
click at [732, 369] on span "03:30 PM" at bounding box center [704, 360] width 86 height 25
click at [720, 350] on span "03:30 PM" at bounding box center [704, 360] width 86 height 25
click at [732, 356] on icon "ChevronDown" at bounding box center [732, 361] width 10 height 10
click at [729, 361] on icon "ChevronDown" at bounding box center [732, 361] width 10 height 10
click at [729, 359] on icon "ChevronDown" at bounding box center [732, 360] width 6 height 3
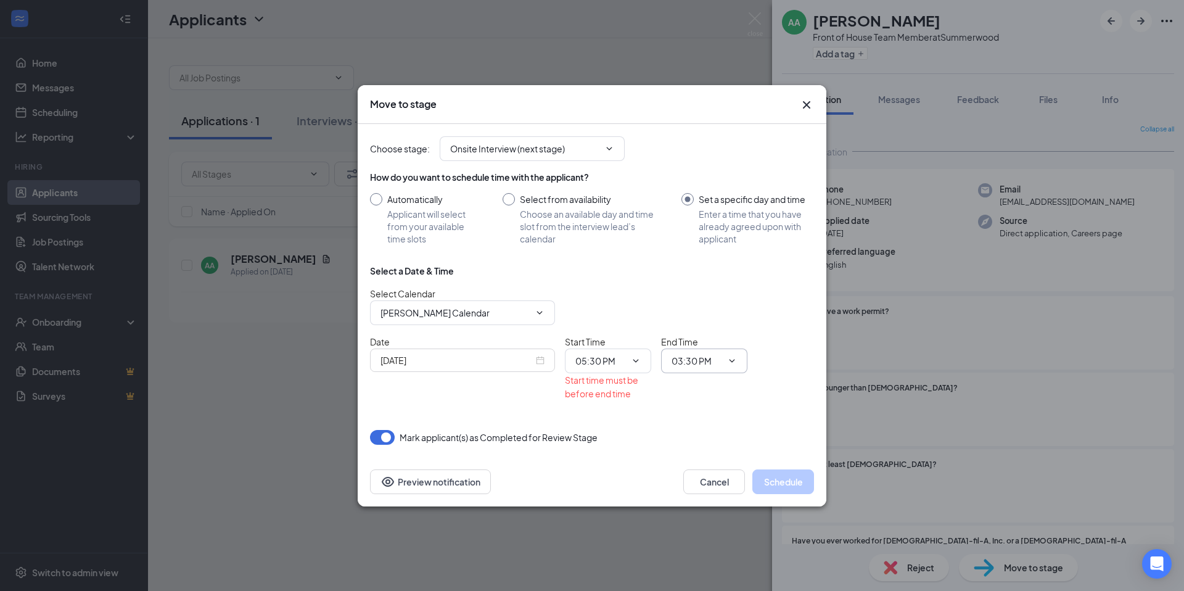
click at [729, 358] on icon "ChevronDown" at bounding box center [732, 361] width 10 height 10
click at [730, 358] on icon "ChevronDown" at bounding box center [732, 361] width 10 height 10
click at [730, 357] on icon "ChevronDown" at bounding box center [732, 361] width 10 height 10
click at [729, 356] on icon "ChevronDown" at bounding box center [732, 361] width 10 height 10
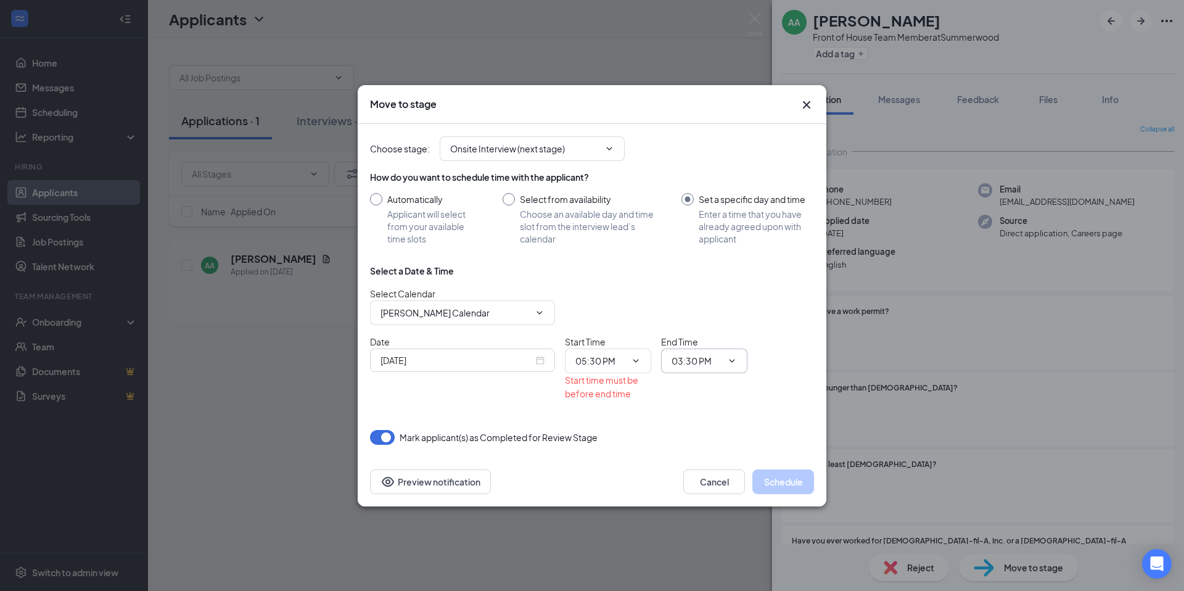
click at [729, 356] on icon "ChevronDown" at bounding box center [732, 361] width 10 height 10
click at [726, 354] on span "03:30 PM" at bounding box center [704, 360] width 86 height 25
drag, startPoint x: 723, startPoint y: 354, endPoint x: 712, endPoint y: 354, distance: 11.1
click at [723, 354] on span "03:30 PM" at bounding box center [704, 360] width 86 height 25
click at [710, 355] on input "03:30 PM" at bounding box center [696, 361] width 51 height 14
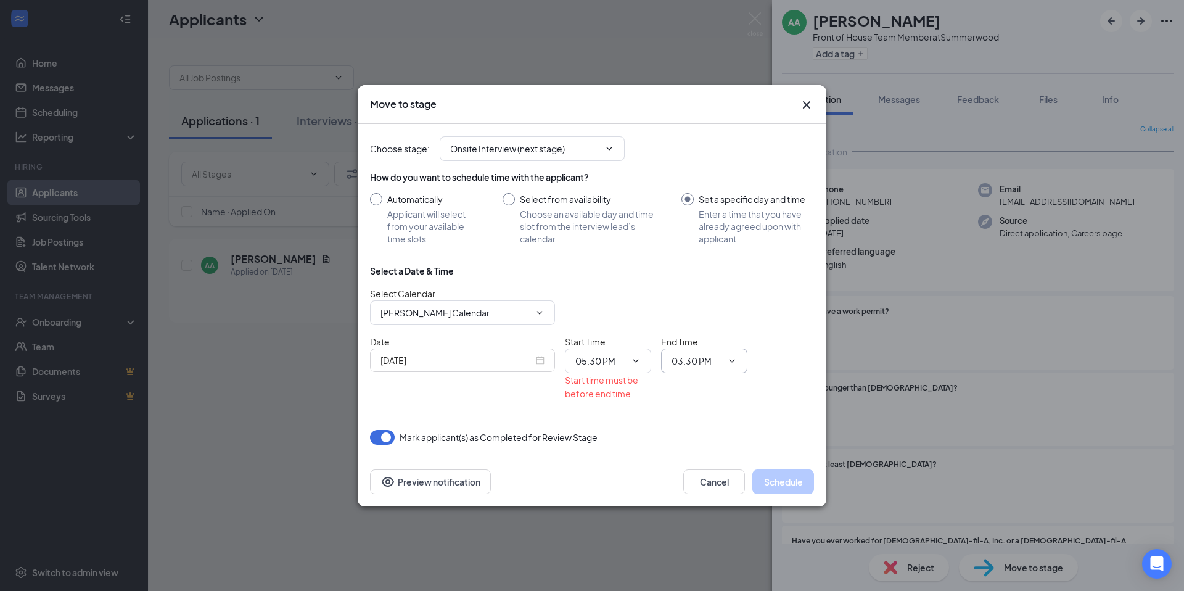
click at [708, 355] on input "03:30 PM" at bounding box center [696, 361] width 51 height 14
drag, startPoint x: 705, startPoint y: 356, endPoint x: 684, endPoint y: 358, distance: 20.4
click at [703, 357] on input "03:30 PM" at bounding box center [696, 361] width 51 height 14
click at [684, 358] on input "03:30 PM" at bounding box center [696, 361] width 51 height 14
click at [707, 353] on span "03:30 PM 12:00 AM 12:15 AM 12:30 AM 12:45 AM 01:00 AM 01:15 AM 01:30 AM 01:45 A…" at bounding box center [704, 360] width 86 height 25
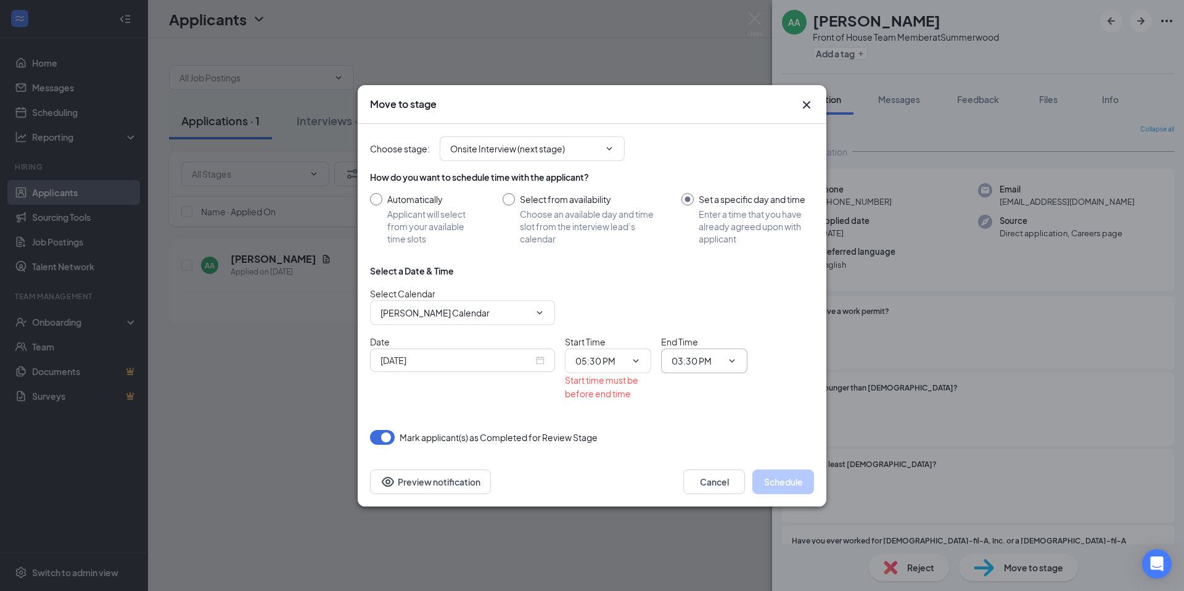
click at [691, 359] on input "03:30 PM" at bounding box center [696, 361] width 51 height 14
click at [707, 281] on div "05:45 PM" at bounding box center [699, 286] width 36 height 14
type input "05:45 PM"
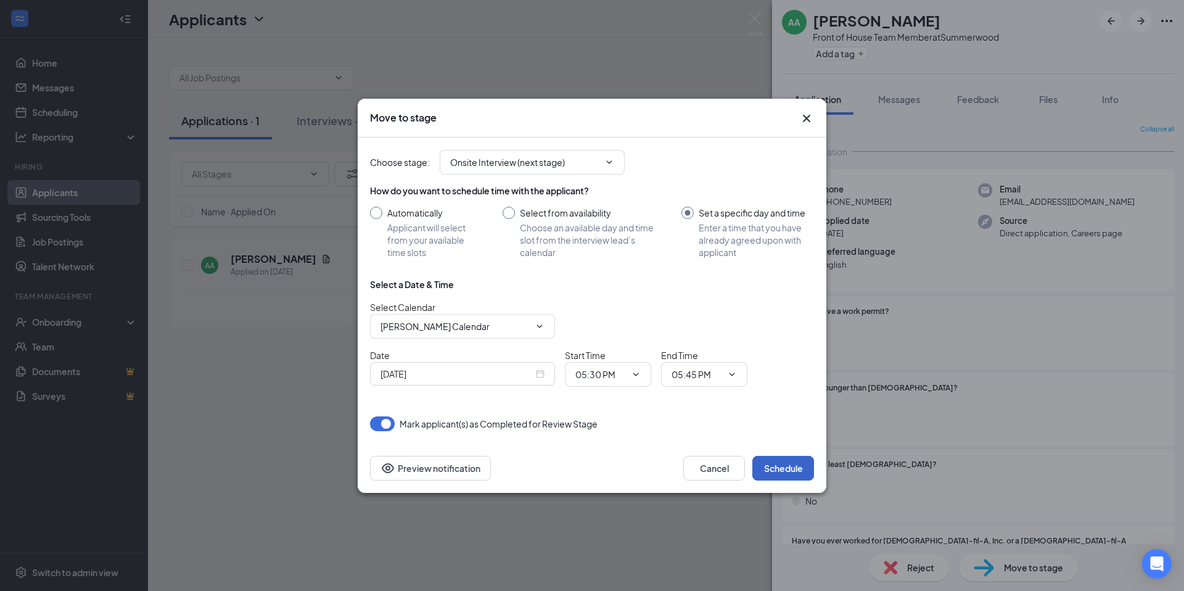
click at [789, 462] on button "Schedule" at bounding box center [783, 468] width 62 height 25
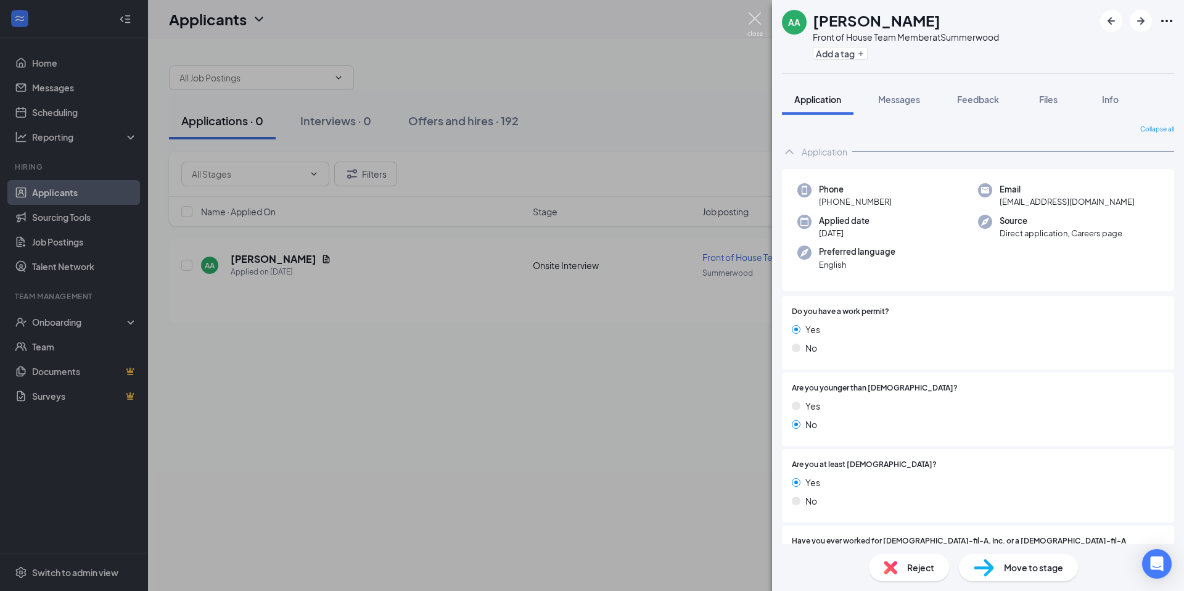
click at [755, 33] on img at bounding box center [754, 24] width 15 height 24
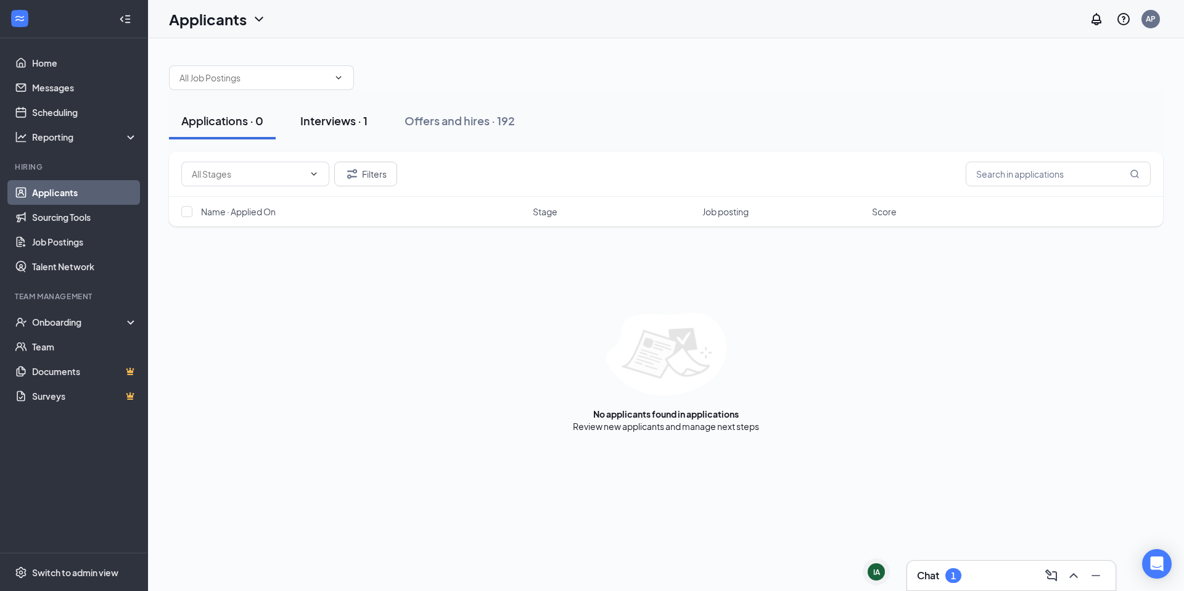
click at [363, 123] on div "Interviews · 1" at bounding box center [333, 120] width 67 height 15
